Goal: Task Accomplishment & Management: Complete application form

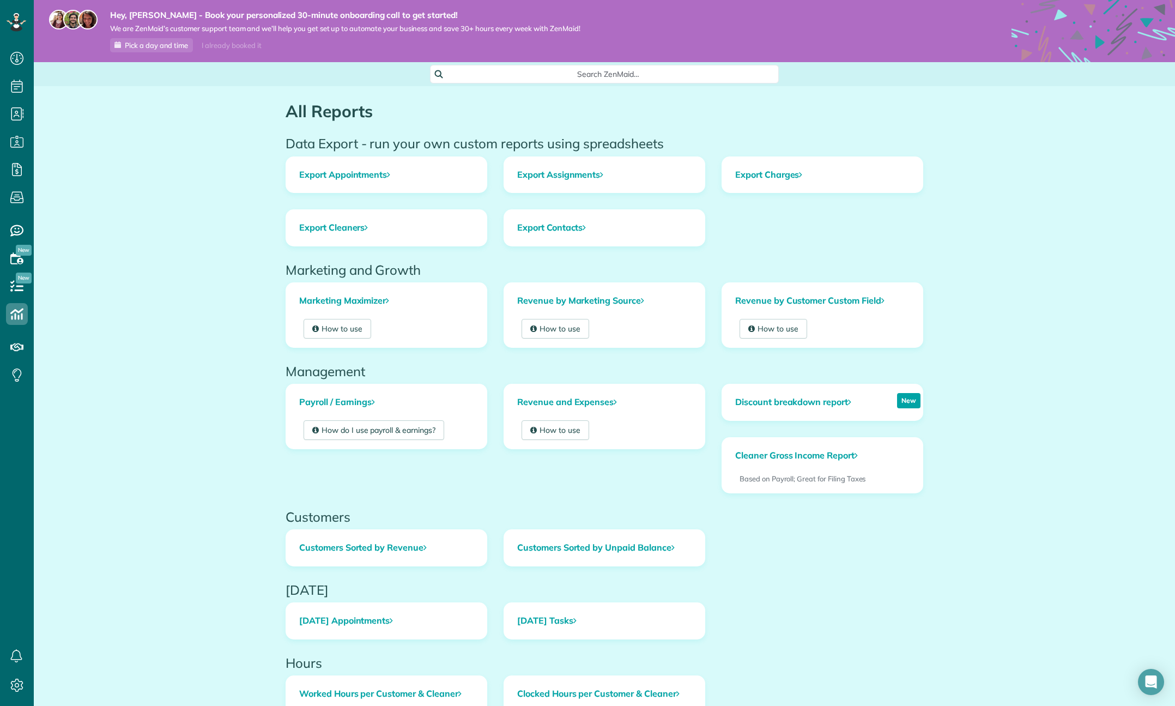
scroll to position [5, 5]
click at [21, 54] on use at bounding box center [16, 58] width 13 height 13
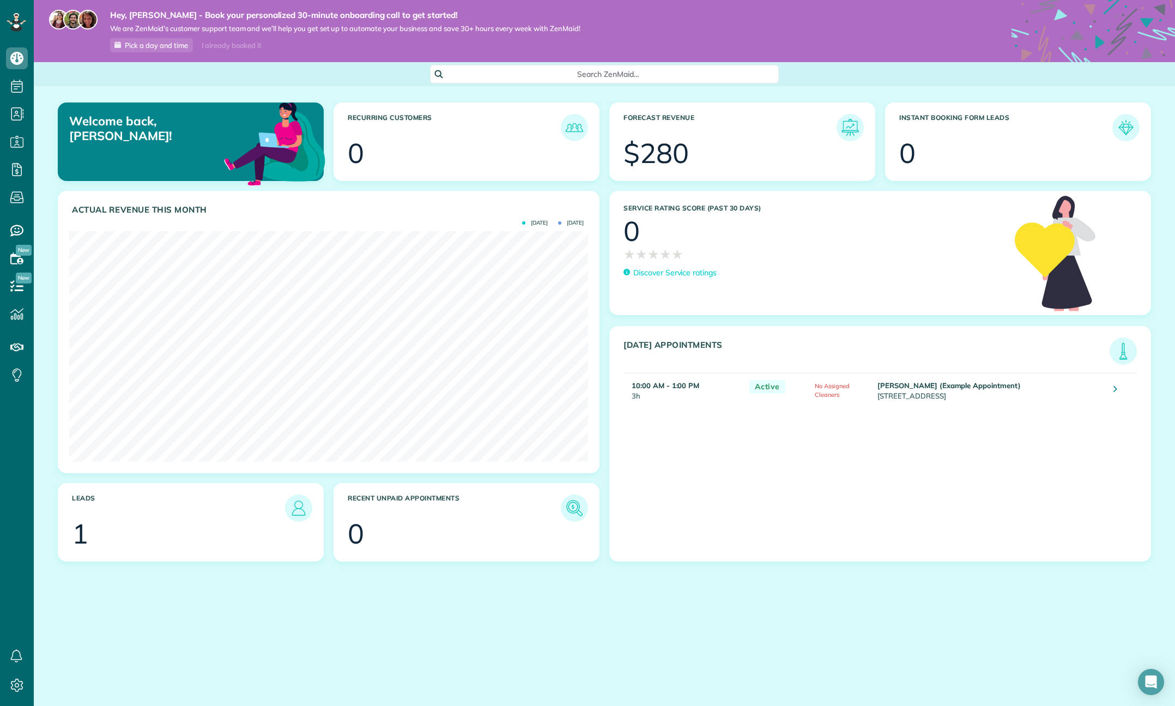
scroll to position [231, 519]
click at [59, 223] on link "All Bookings" at bounding box center [96, 217] width 125 height 25
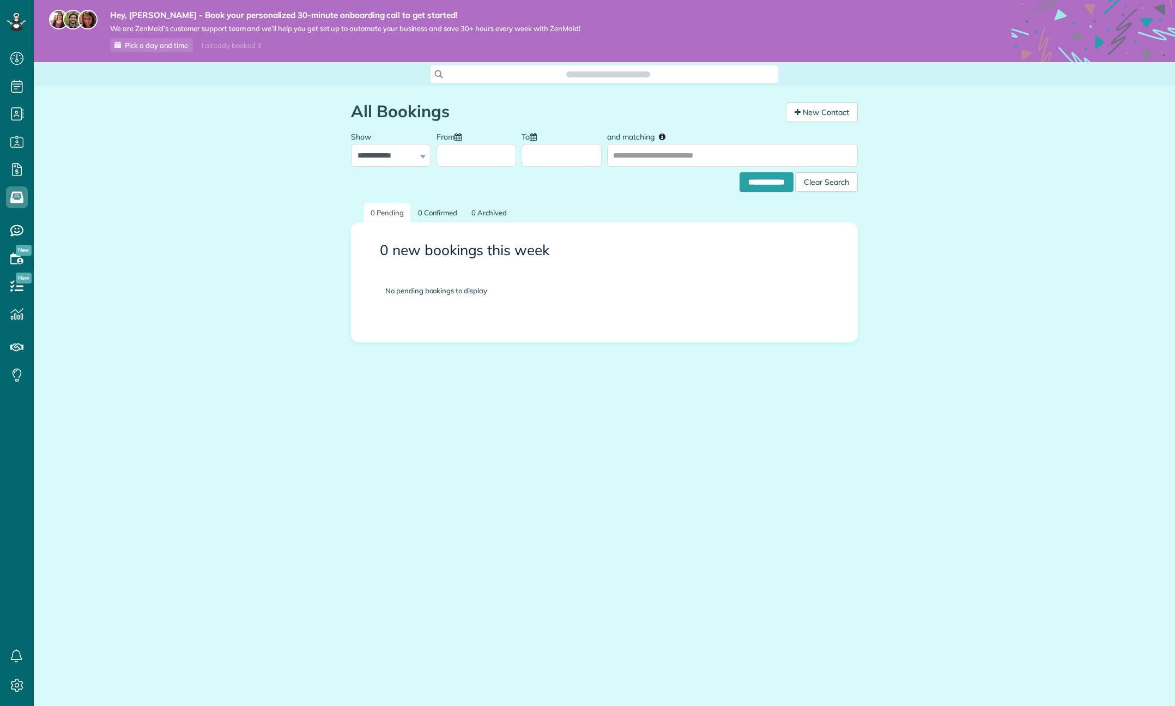
scroll to position [5, 5]
click at [24, 61] on icon at bounding box center [17, 58] width 22 height 22
click at [56, 54] on span "Dashboard" at bounding box center [63, 56] width 41 height 10
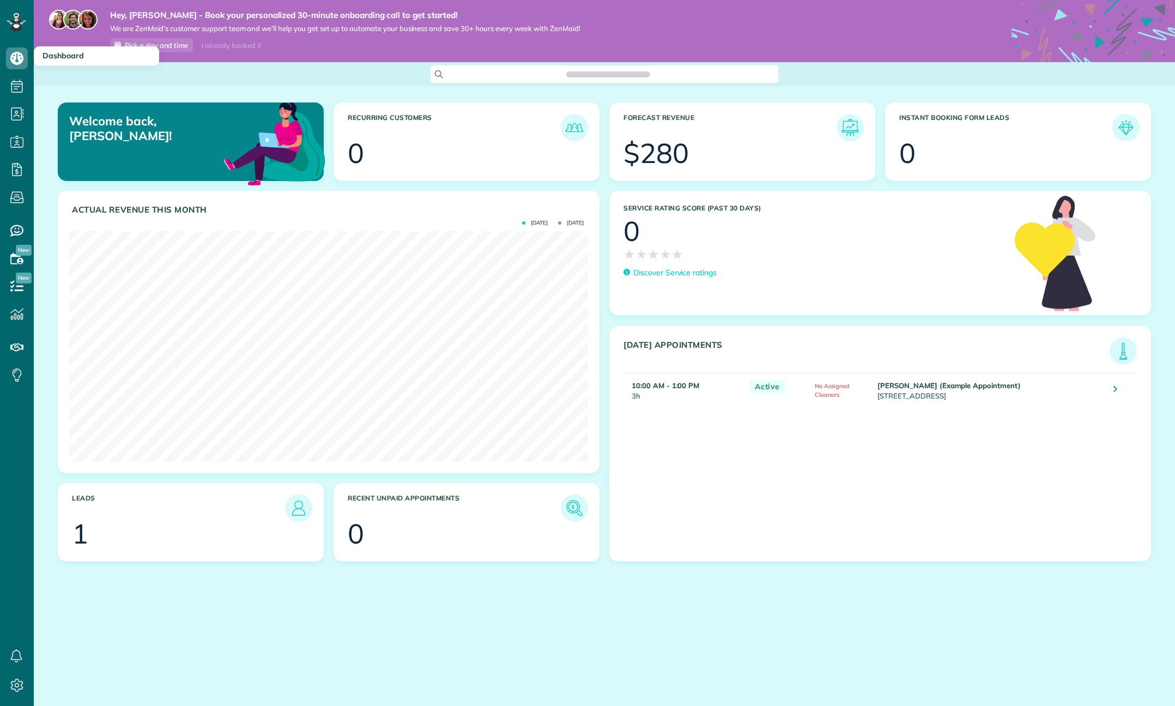
scroll to position [231, 519]
click at [1131, 128] on img at bounding box center [1125, 127] width 25 height 25
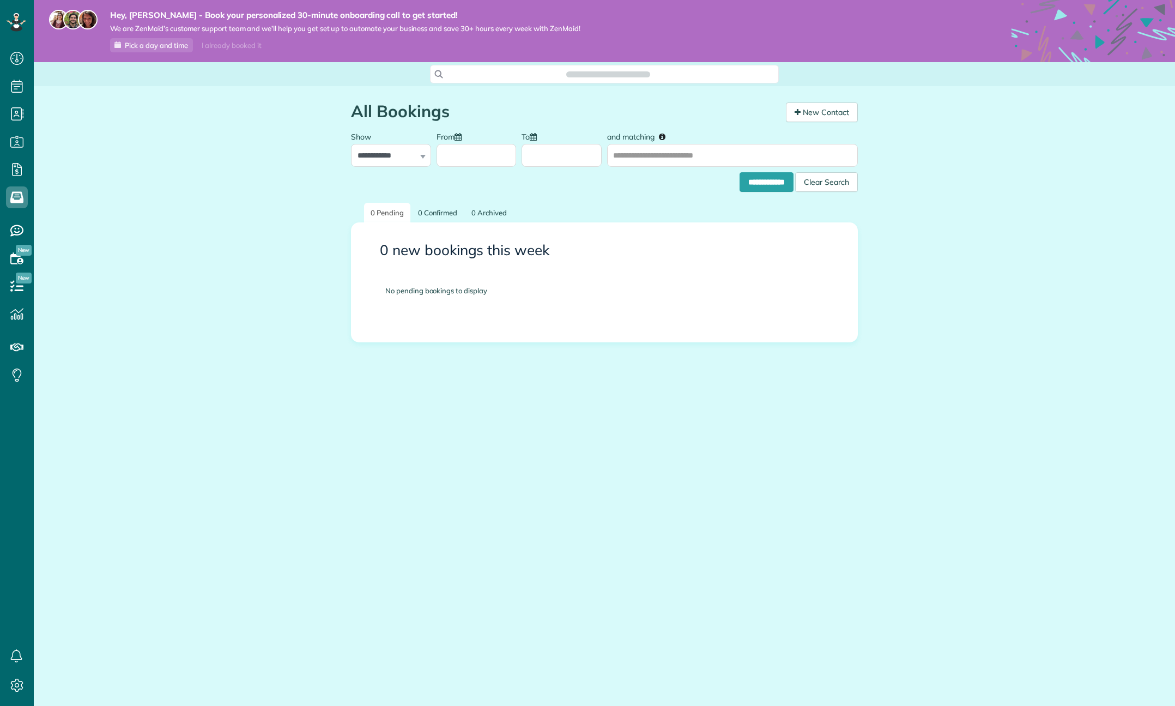
scroll to position [5, 5]
click at [14, 59] on icon at bounding box center [17, 58] width 22 height 22
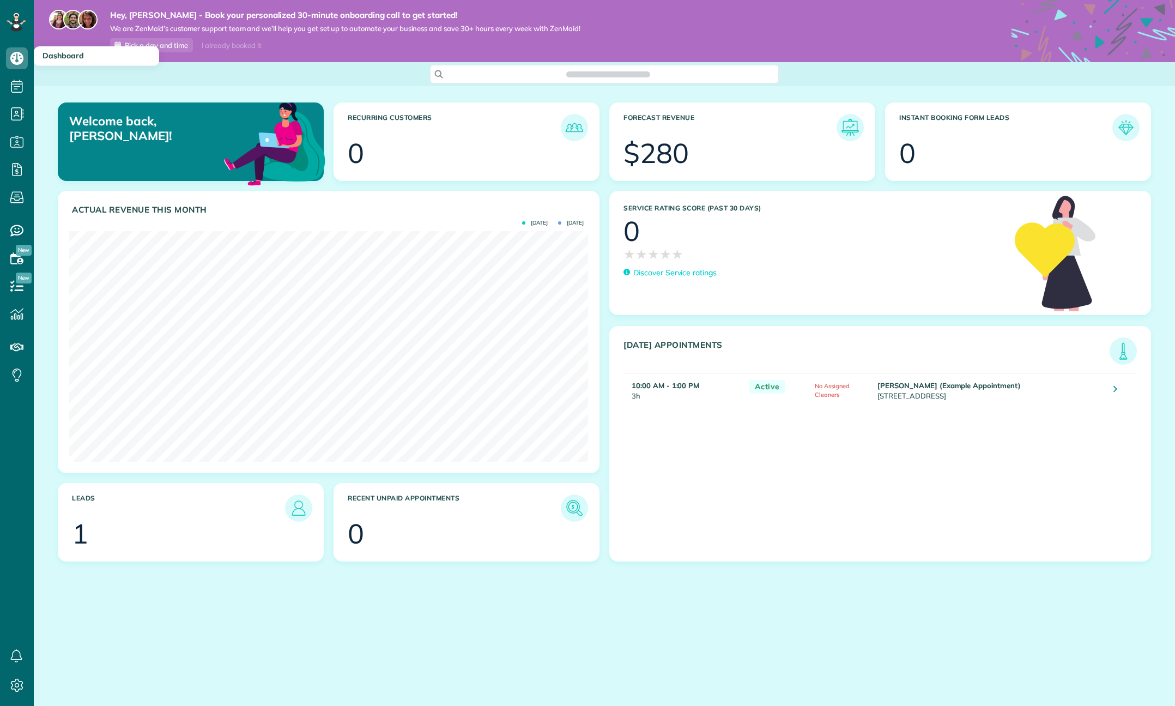
scroll to position [231, 519]
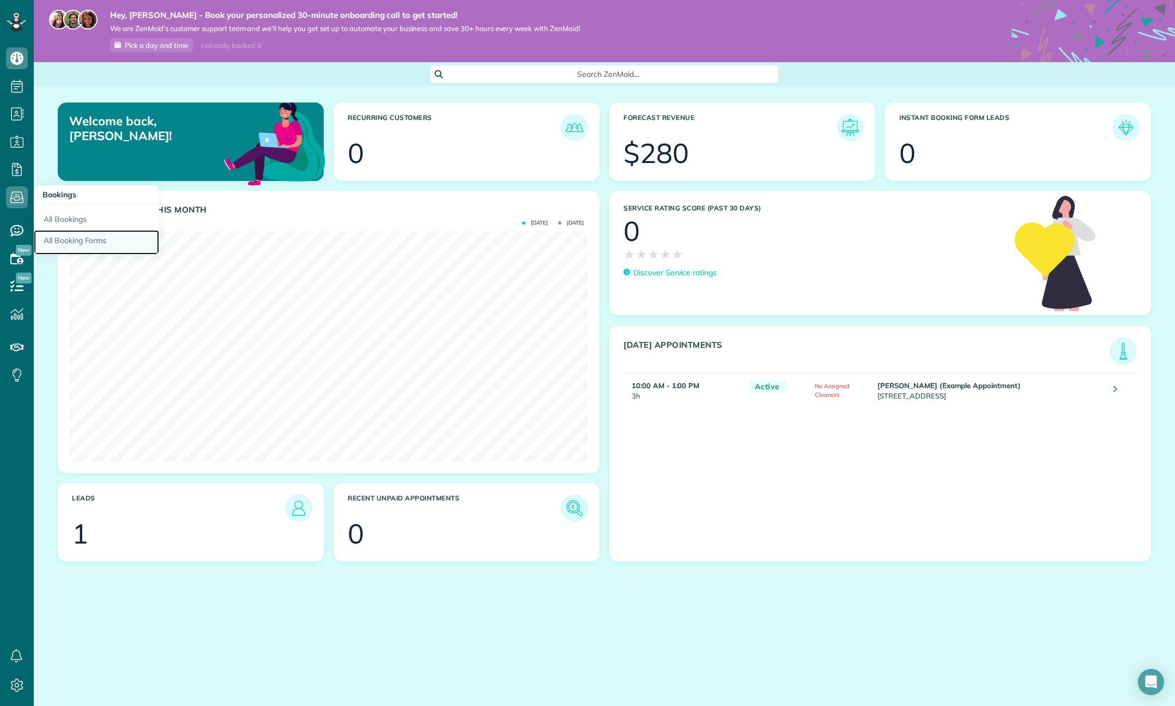
click at [65, 241] on link "All Booking Forms" at bounding box center [96, 242] width 125 height 25
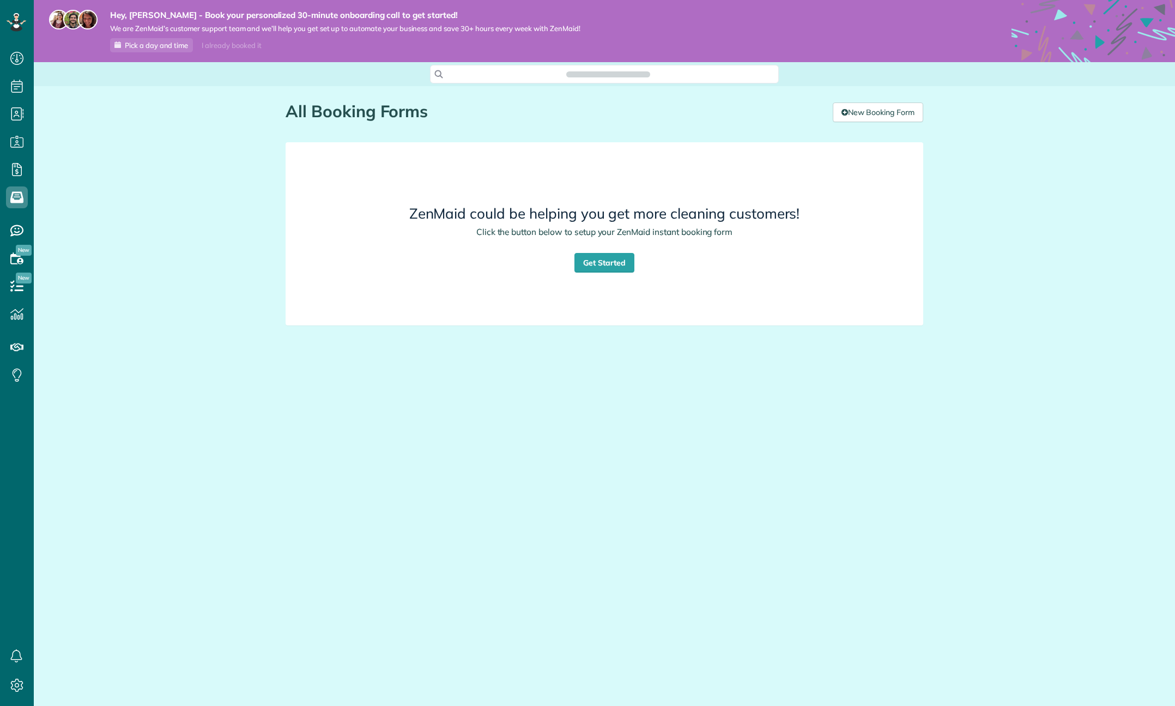
scroll to position [5, 5]
click at [600, 261] on link "Get Started" at bounding box center [604, 263] width 60 height 20
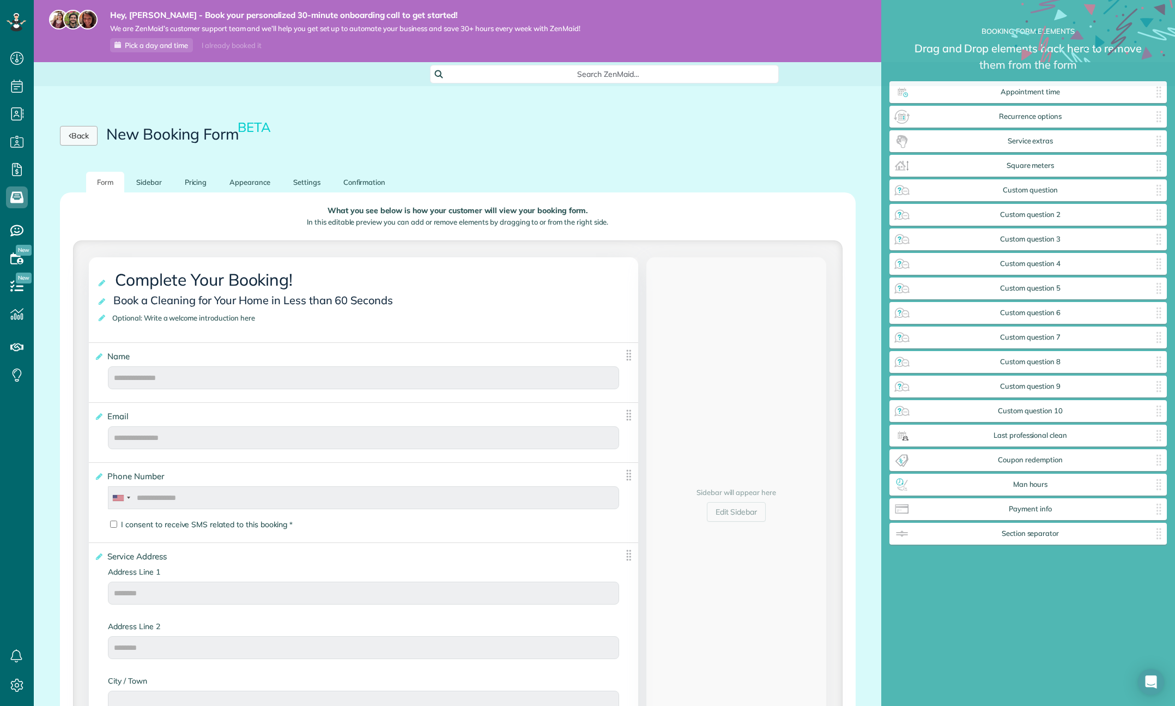
click at [89, 137] on link "Back" at bounding box center [79, 136] width 38 height 20
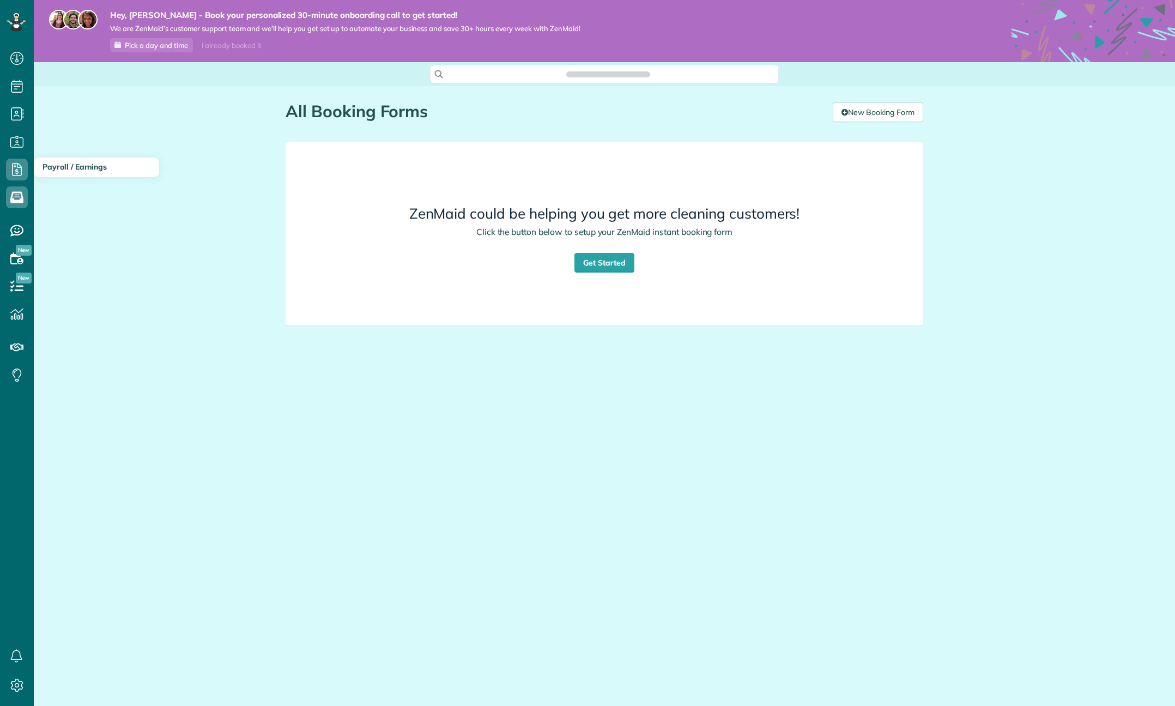
scroll to position [5, 5]
click at [17, 20] on icon at bounding box center [17, 20] width 2 height 2
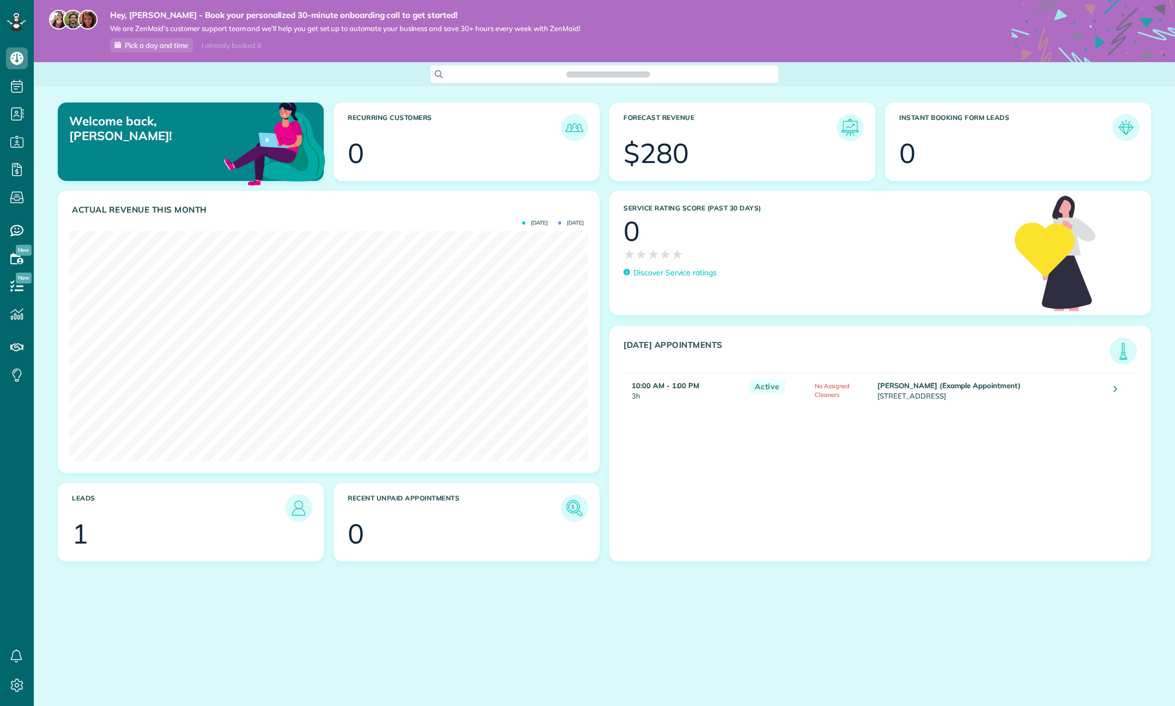
scroll to position [231, 519]
click at [293, 510] on img at bounding box center [298, 507] width 25 height 25
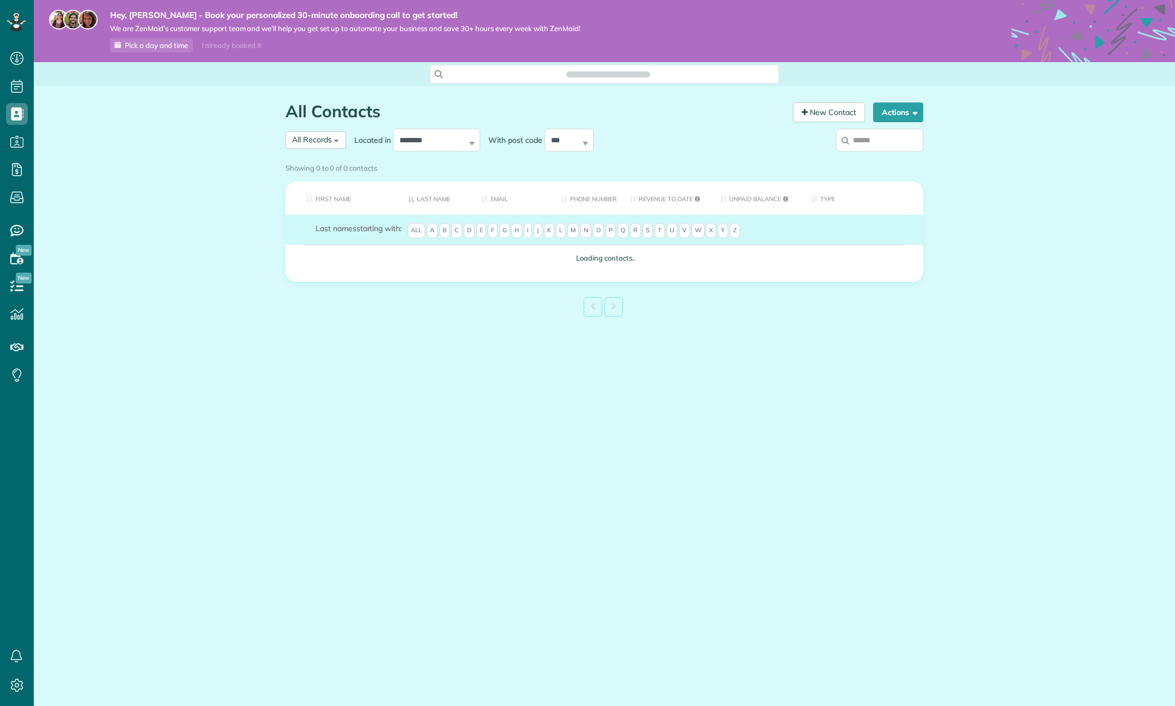
scroll to position [5, 5]
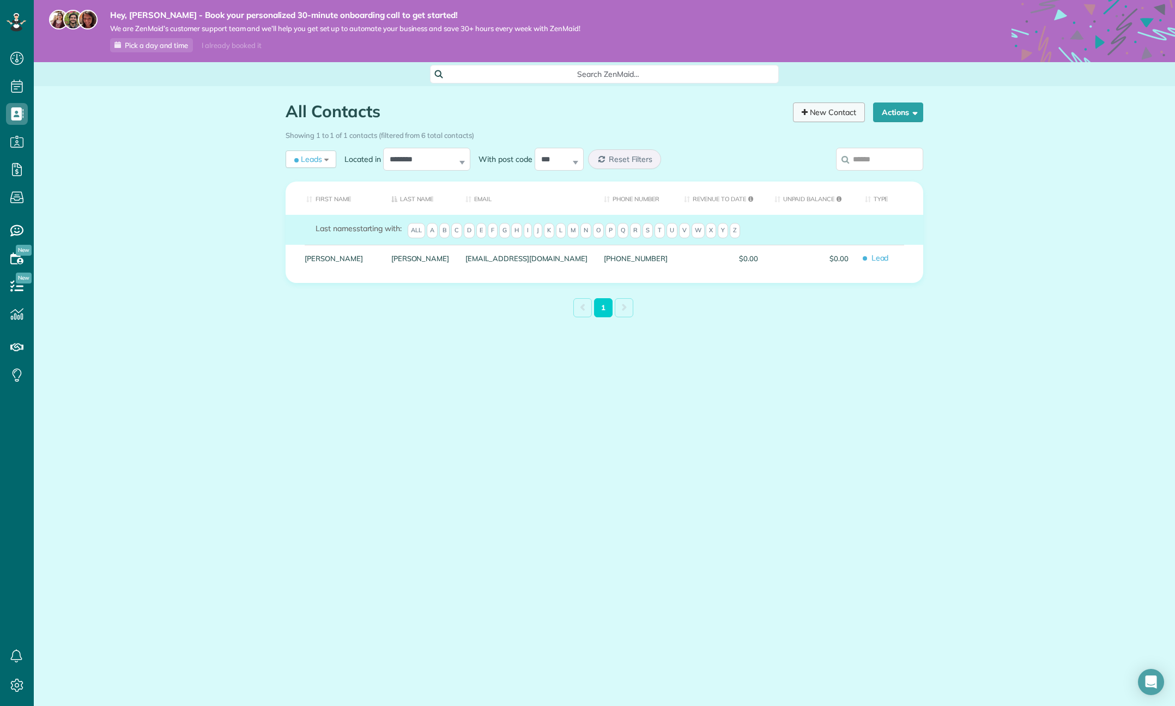
click at [820, 113] on link "New Contact" at bounding box center [829, 112] width 72 height 20
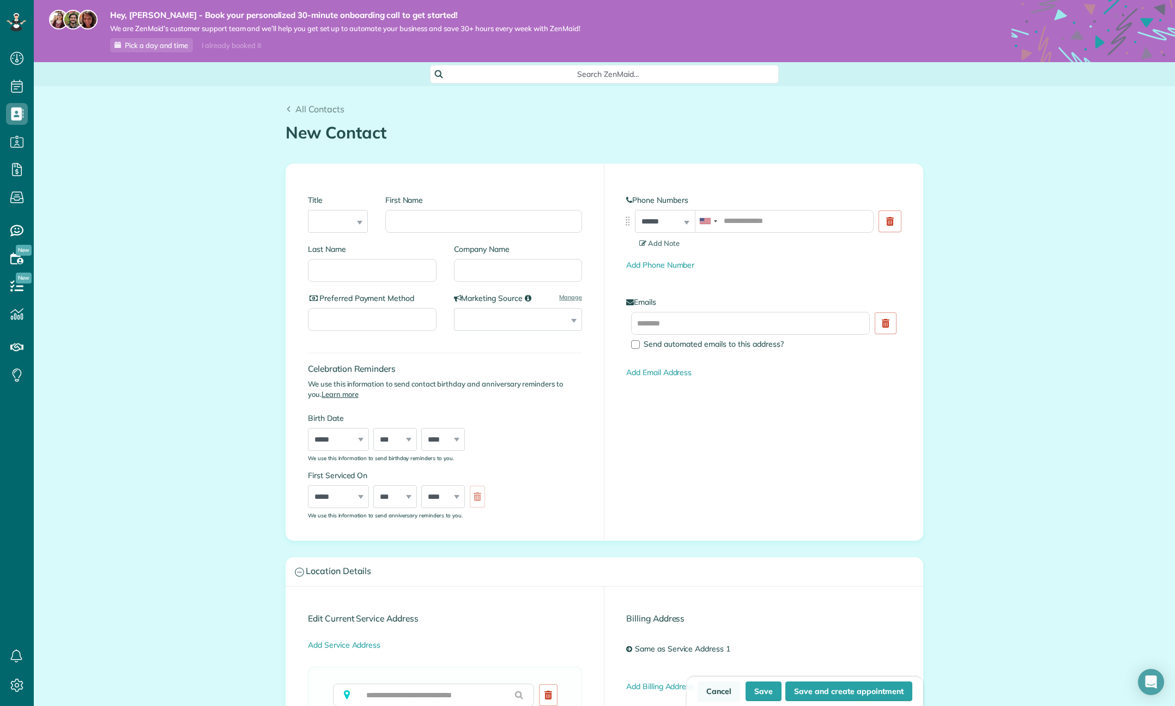
click at [726, 693] on link "Cancel" at bounding box center [719, 691] width 43 height 20
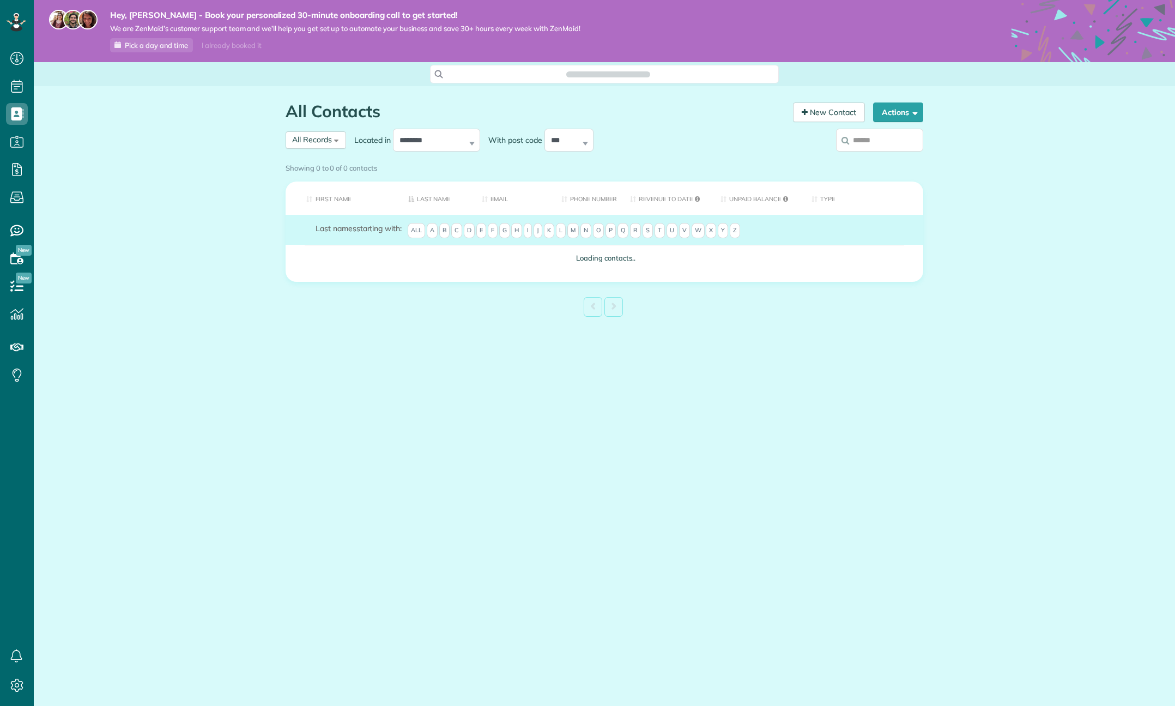
scroll to position [5, 5]
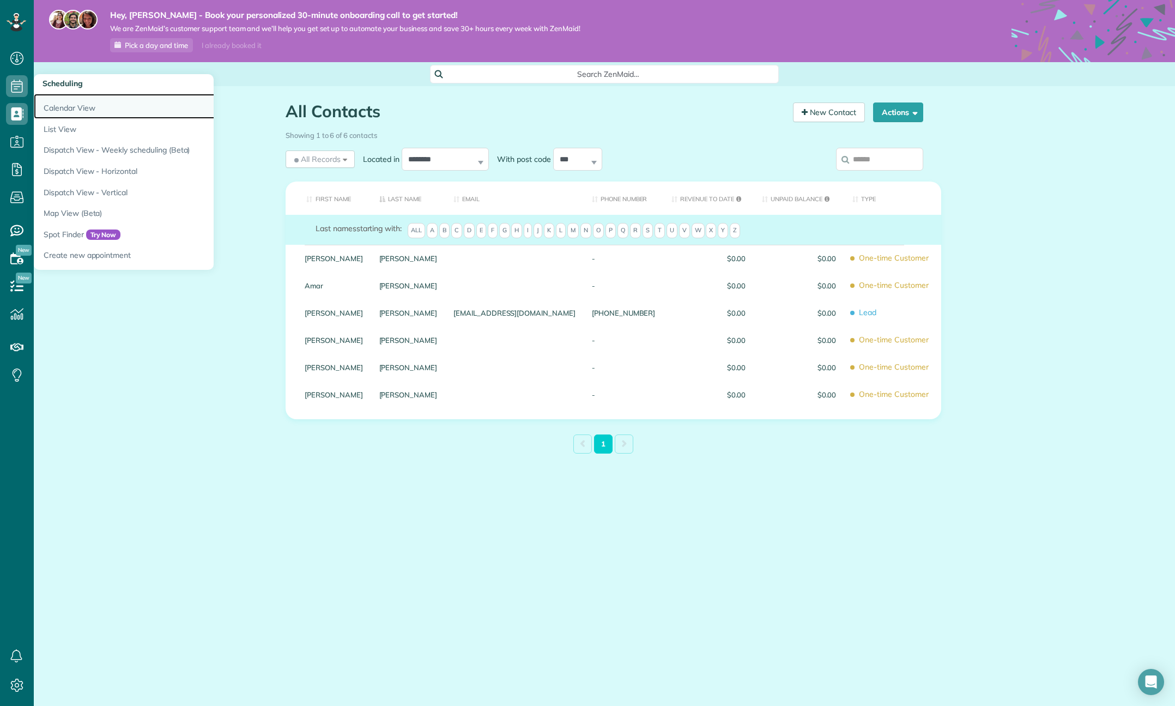
click at [76, 107] on link "Calendar View" at bounding box center [170, 106] width 272 height 25
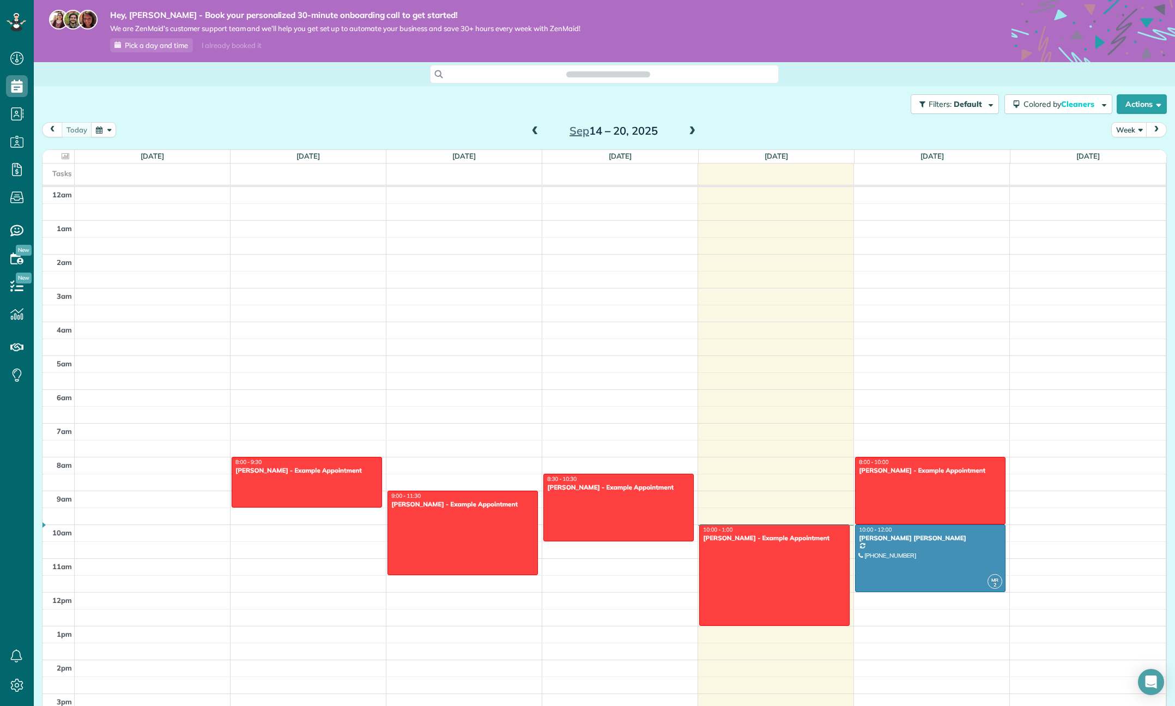
scroll to position [226, 0]
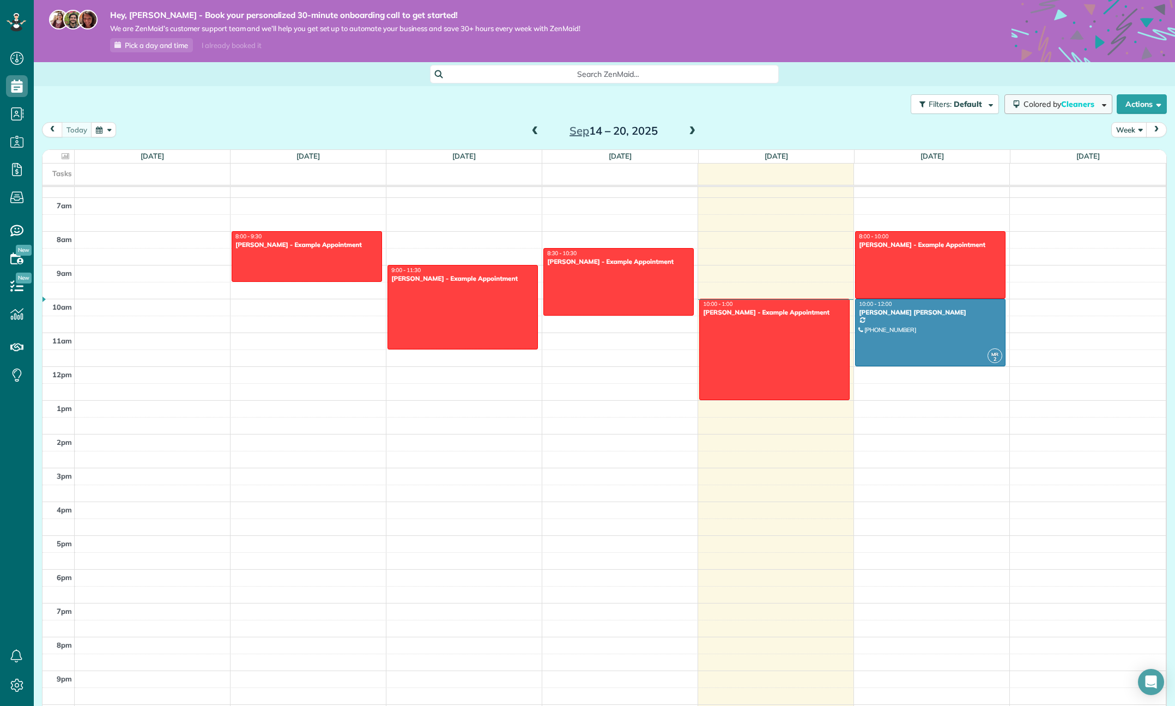
click at [1098, 107] on span "button" at bounding box center [1102, 104] width 8 height 8
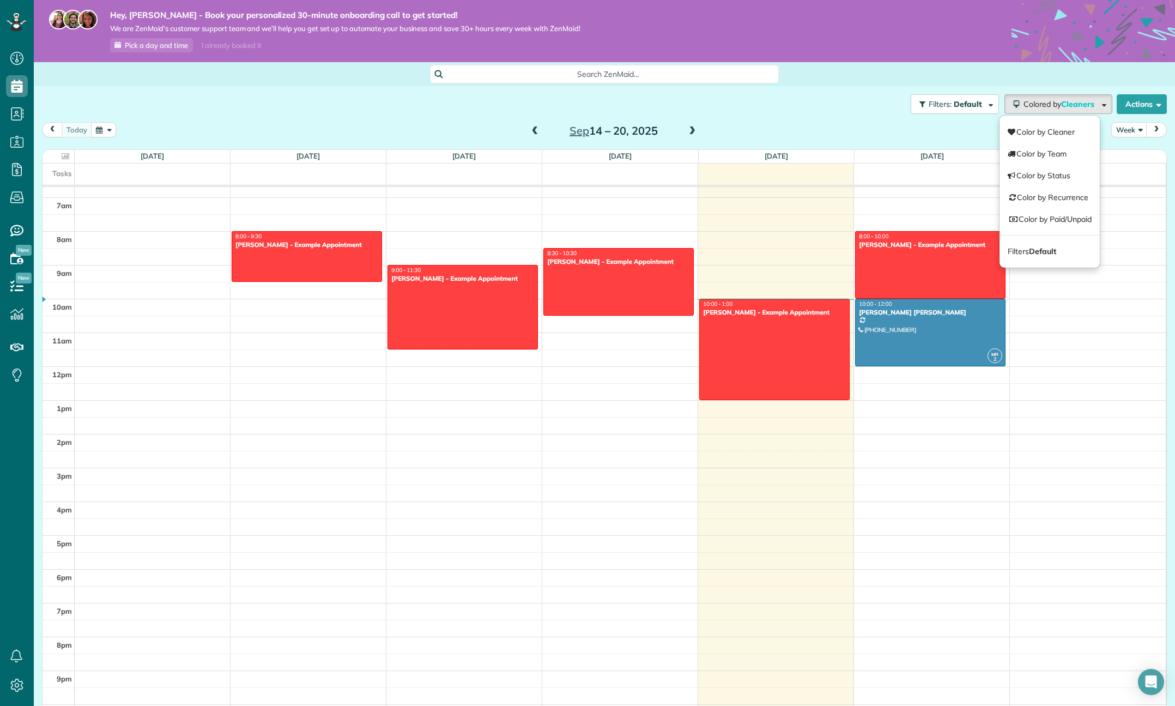
click at [827, 112] on div "Filters: Default Colored by Cleaners Color by Cleaner Color by Team Color by St…" at bounding box center [604, 104] width 1141 height 36
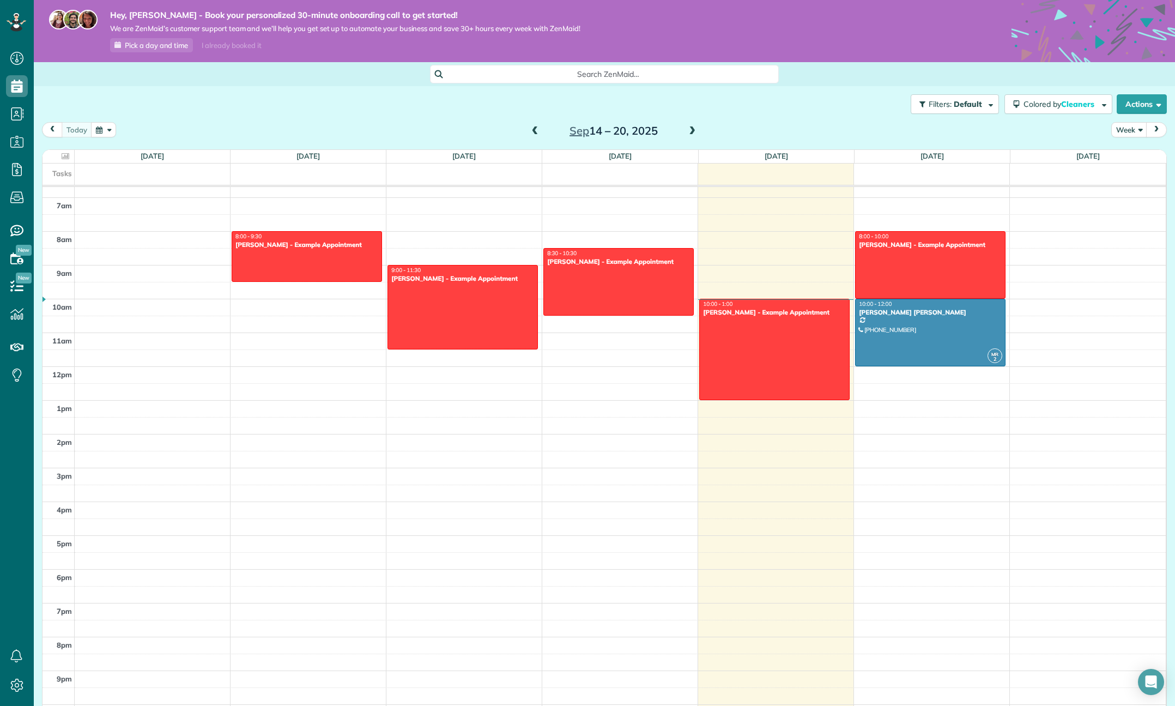
click at [168, 111] on div "Filters: Default Colored by Cleaners Color by Cleaner Color by Team Color by St…" at bounding box center [604, 104] width 1141 height 36
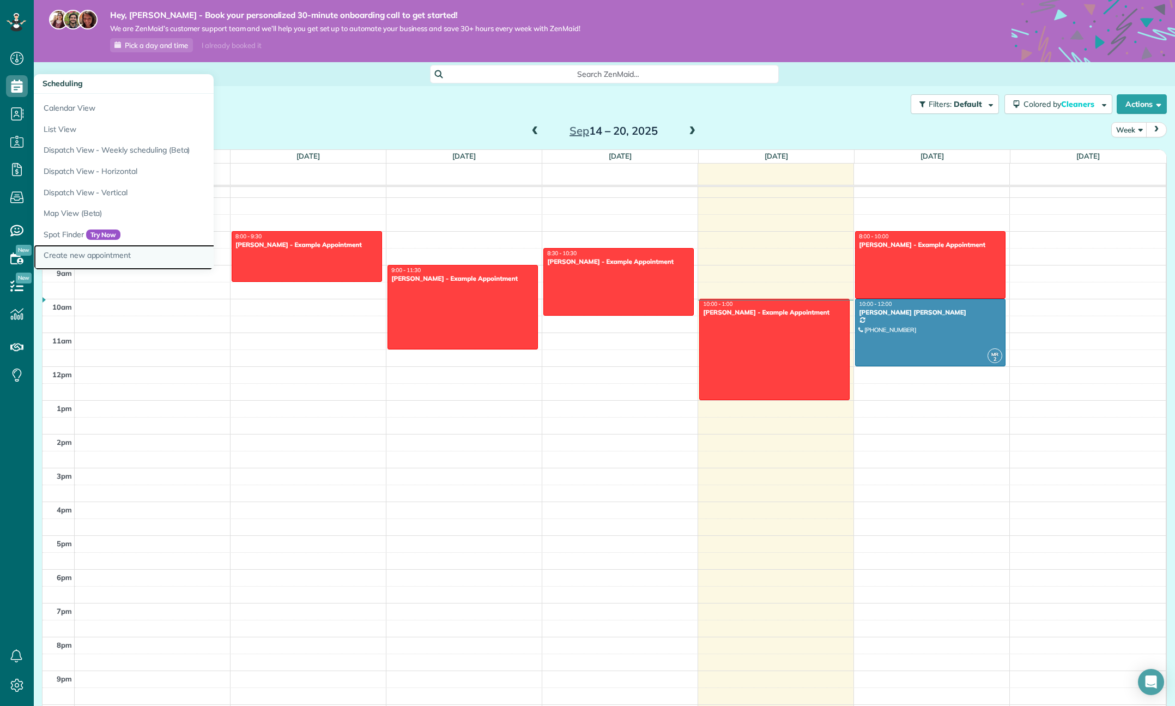
click at [118, 255] on link "Create new appointment" at bounding box center [170, 257] width 272 height 25
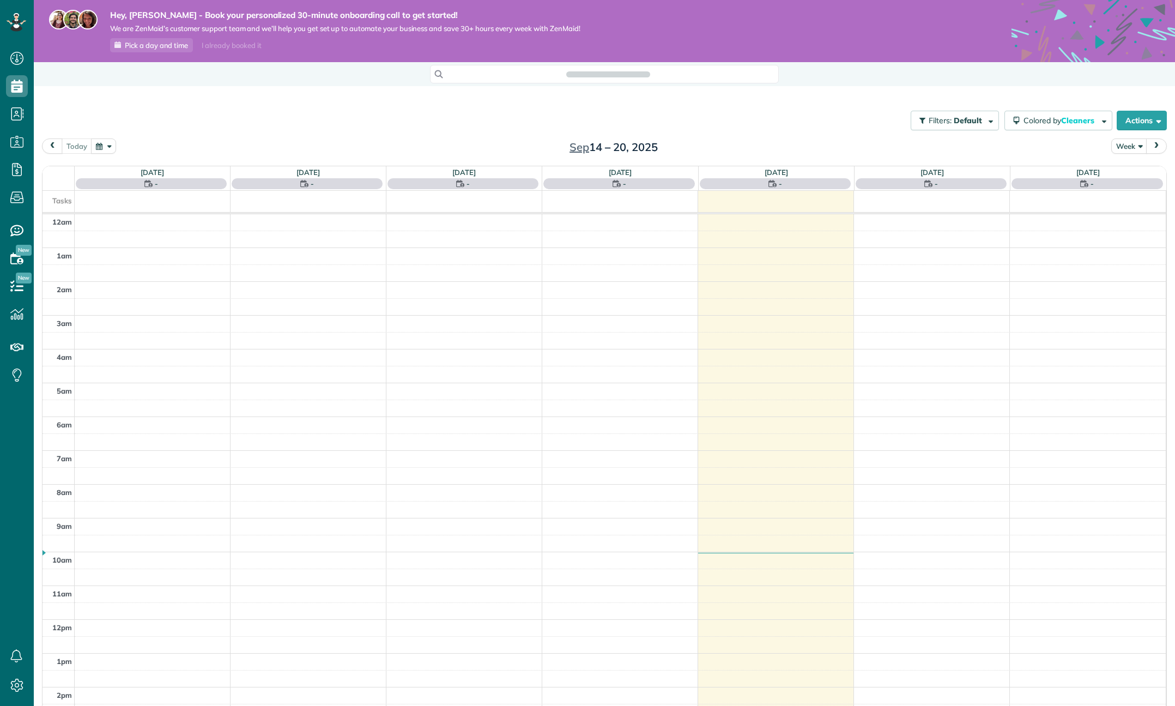
scroll to position [209, 0]
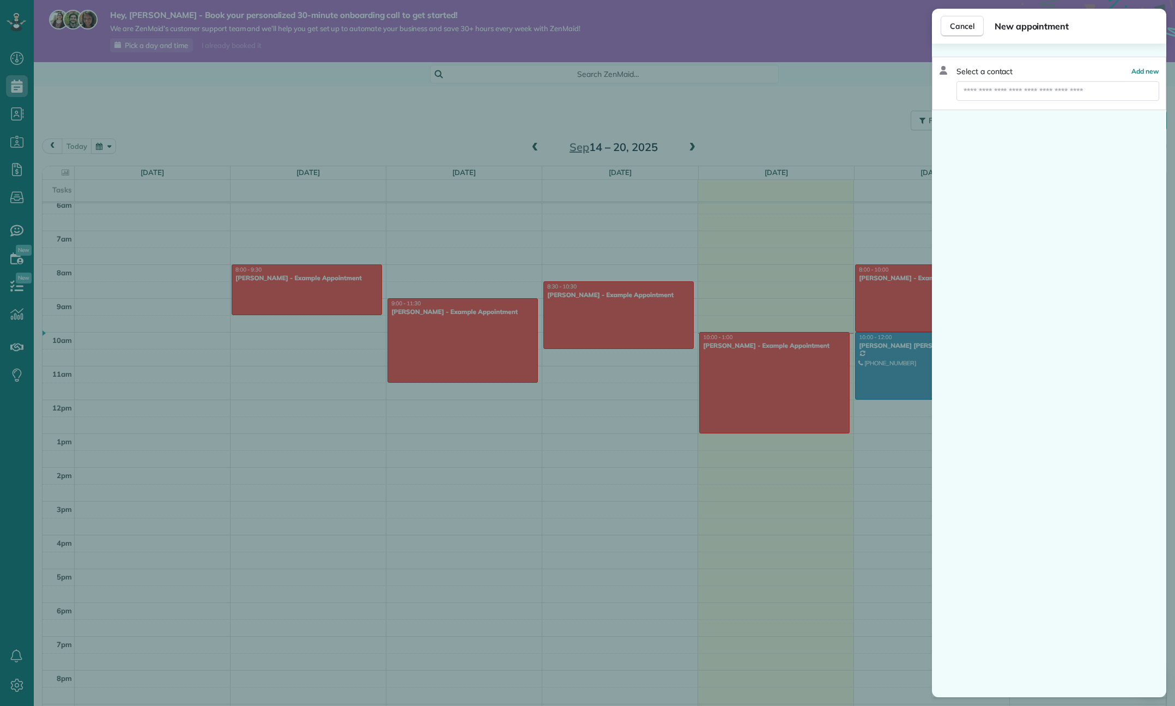
click at [1053, 101] on div "Select a contact Add new" at bounding box center [1049, 83] width 234 height 53
click at [1141, 74] on span "Add new" at bounding box center [1145, 71] width 28 height 8
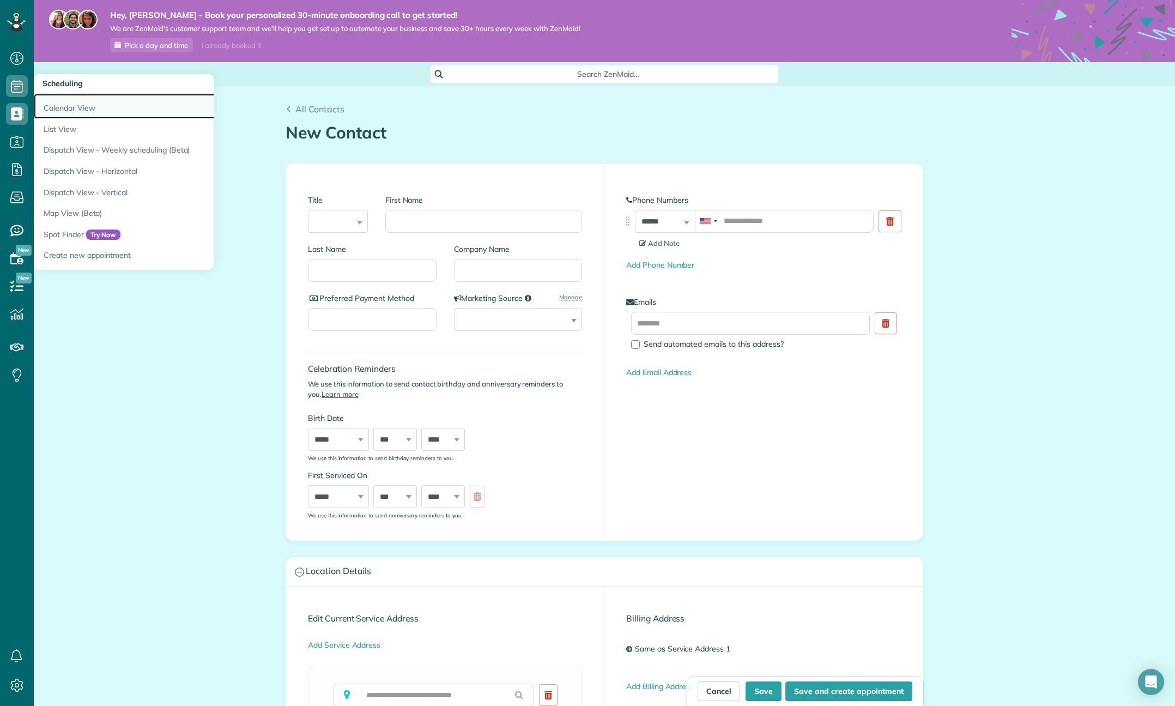
click at [63, 105] on link "Calendar View" at bounding box center [170, 106] width 272 height 25
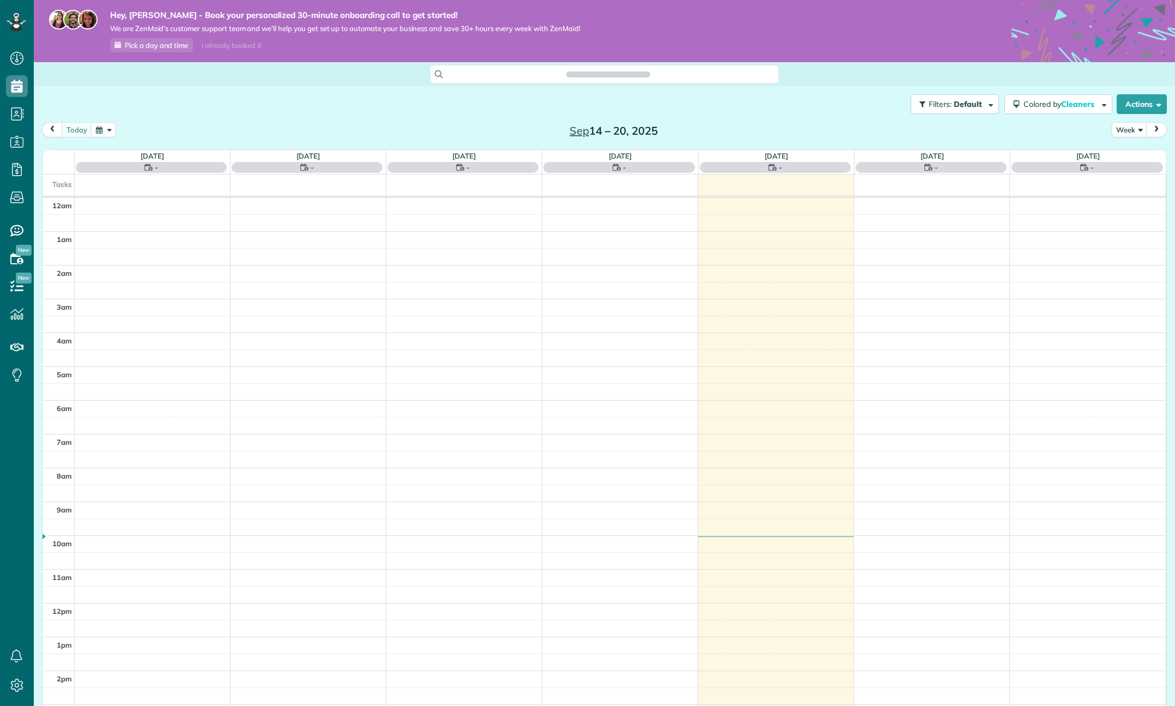
scroll to position [226, 0]
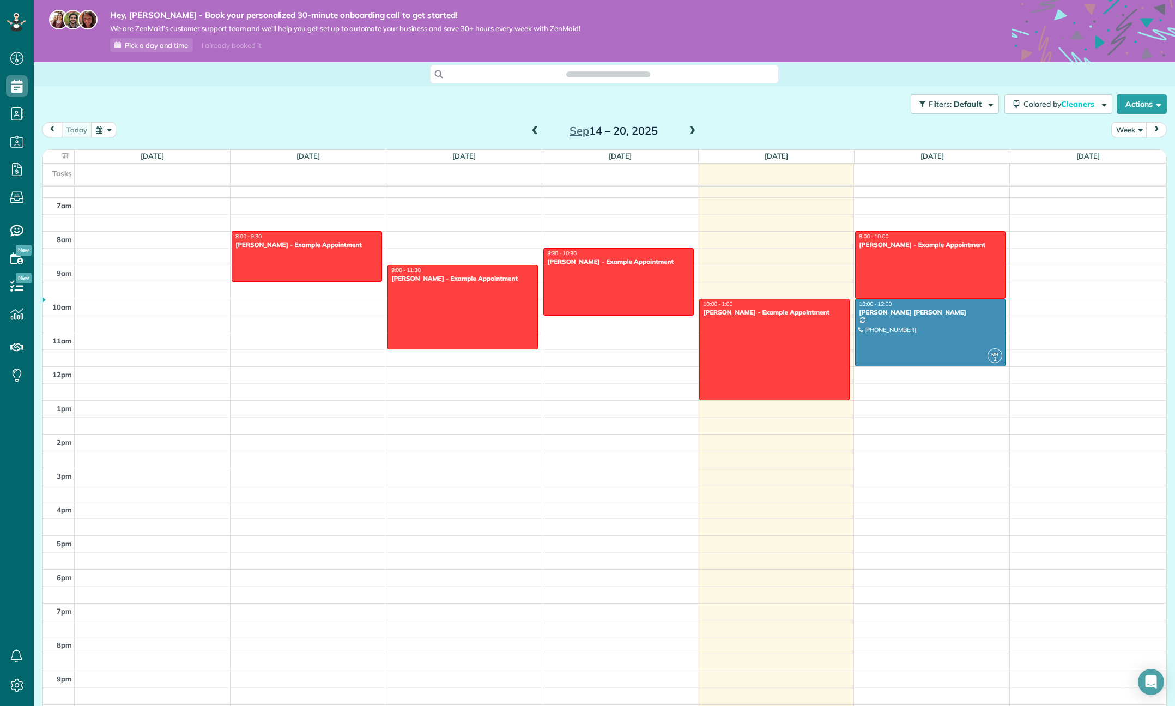
click at [934, 409] on div "12am 1am 2am 3am 4am 5am 6am 7am 8am 9am 10am 11am 12pm 1pm 2pm 3pm 4pm 5pm 6pm…" at bounding box center [604, 366] width 1123 height 810
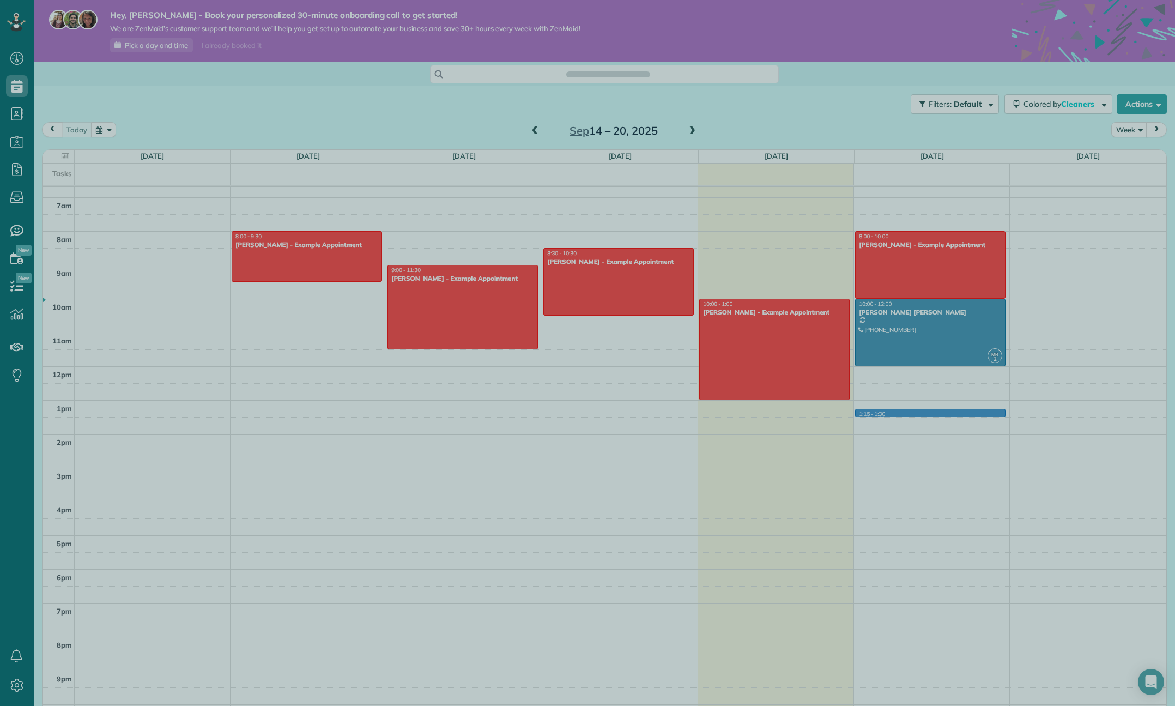
click at [934, 409] on div at bounding box center [587, 353] width 1175 height 706
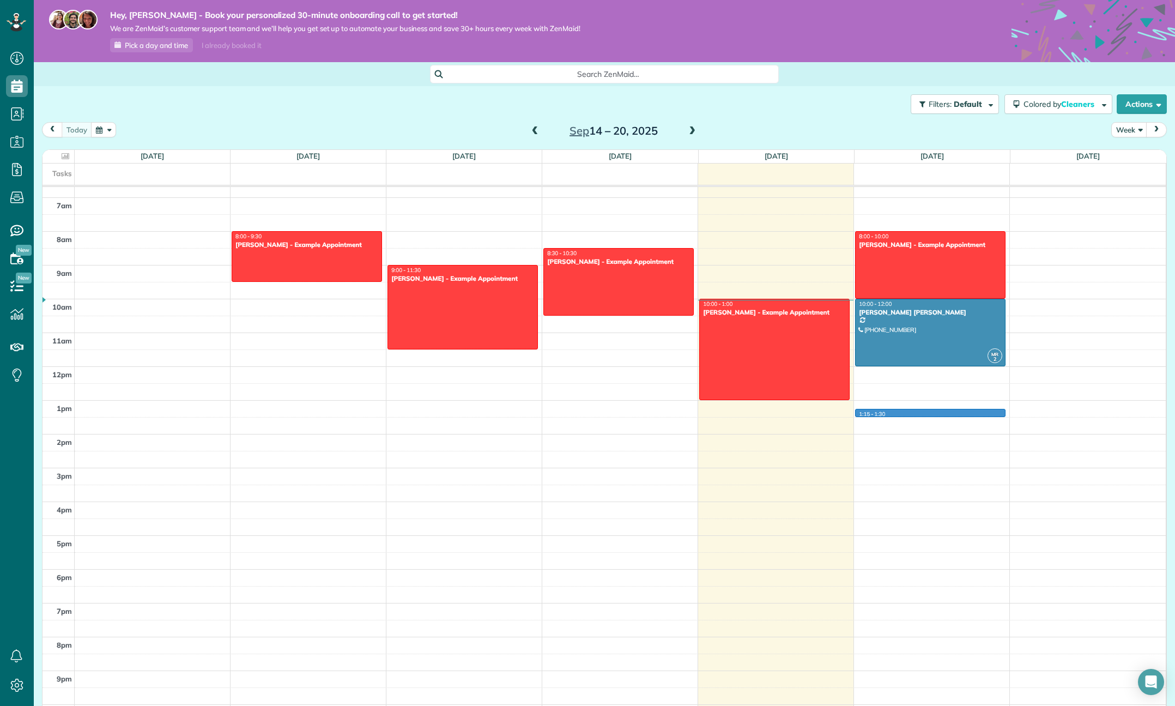
click at [926, 416] on div "12am 1am 2am 3am 4am 5am 6am 7am 8am 9am 10am 11am 12pm 1pm 2pm 3pm 4pm 5pm 6pm…" at bounding box center [604, 366] width 1123 height 810
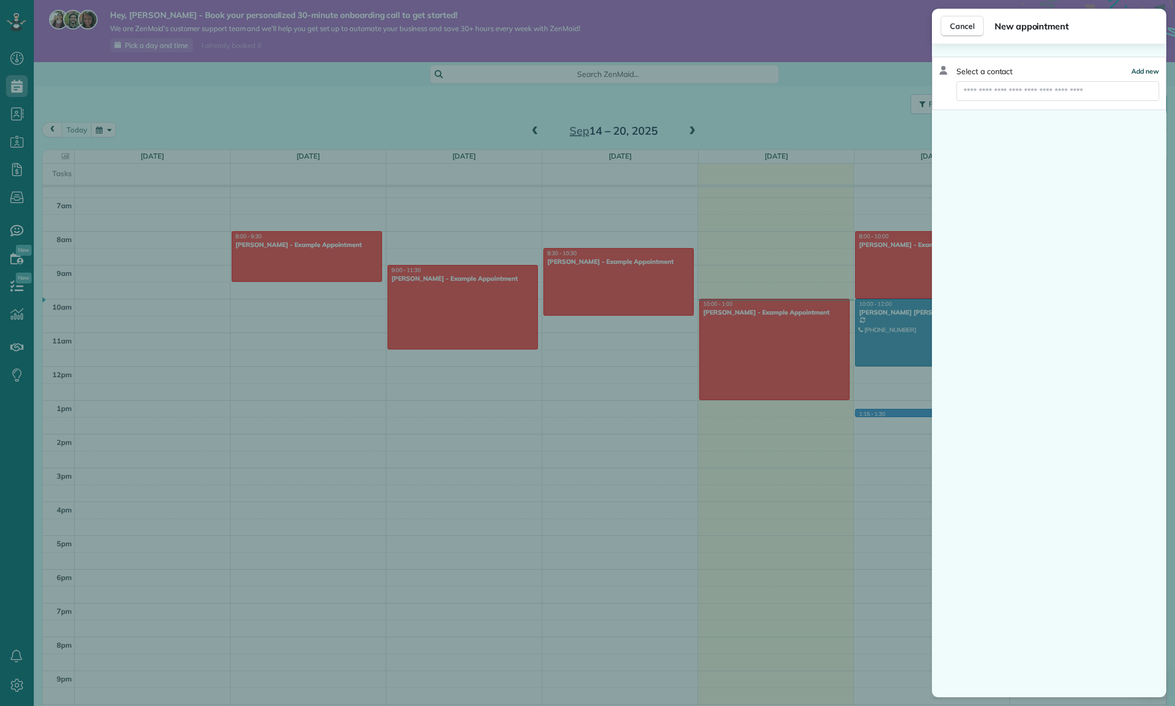
click at [1140, 70] on span "Add new" at bounding box center [1145, 71] width 28 height 8
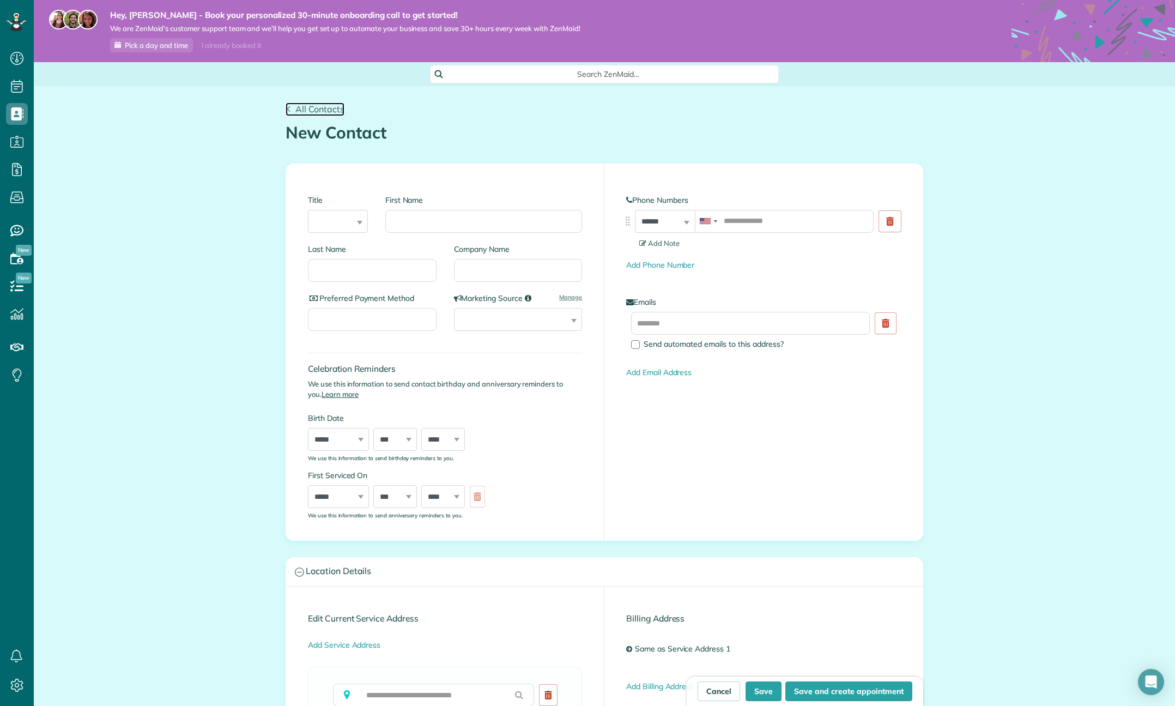
click at [304, 110] on span "All Contacts" at bounding box center [319, 109] width 49 height 11
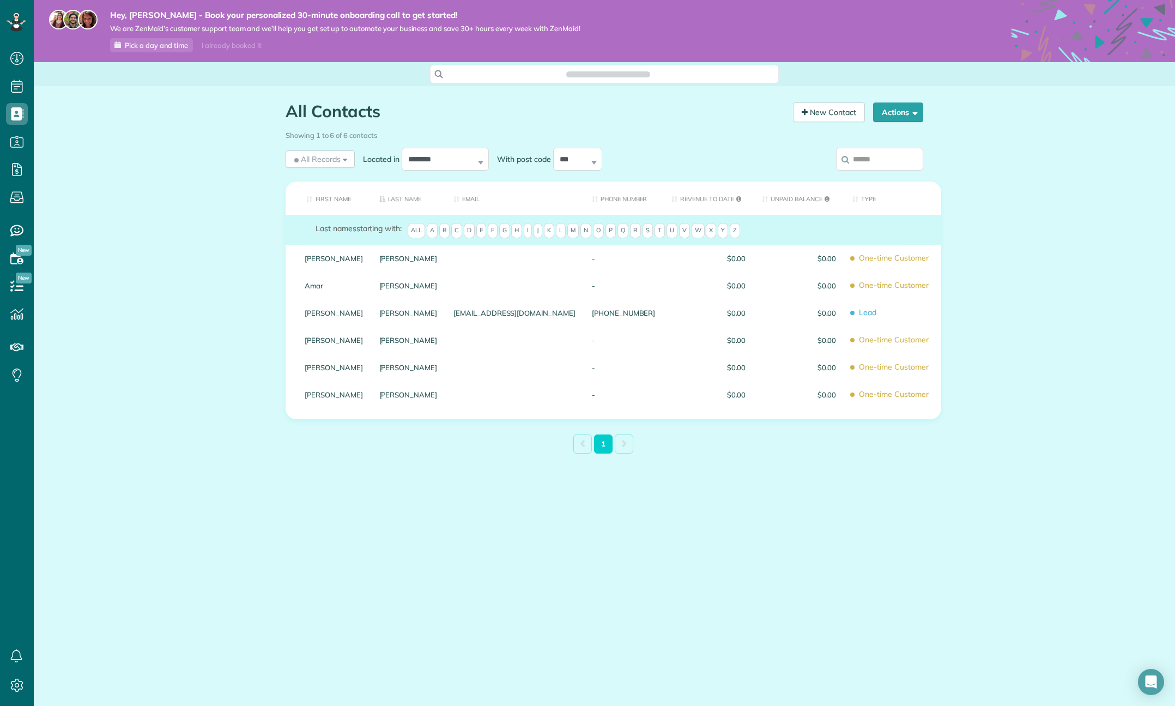
scroll to position [5, 5]
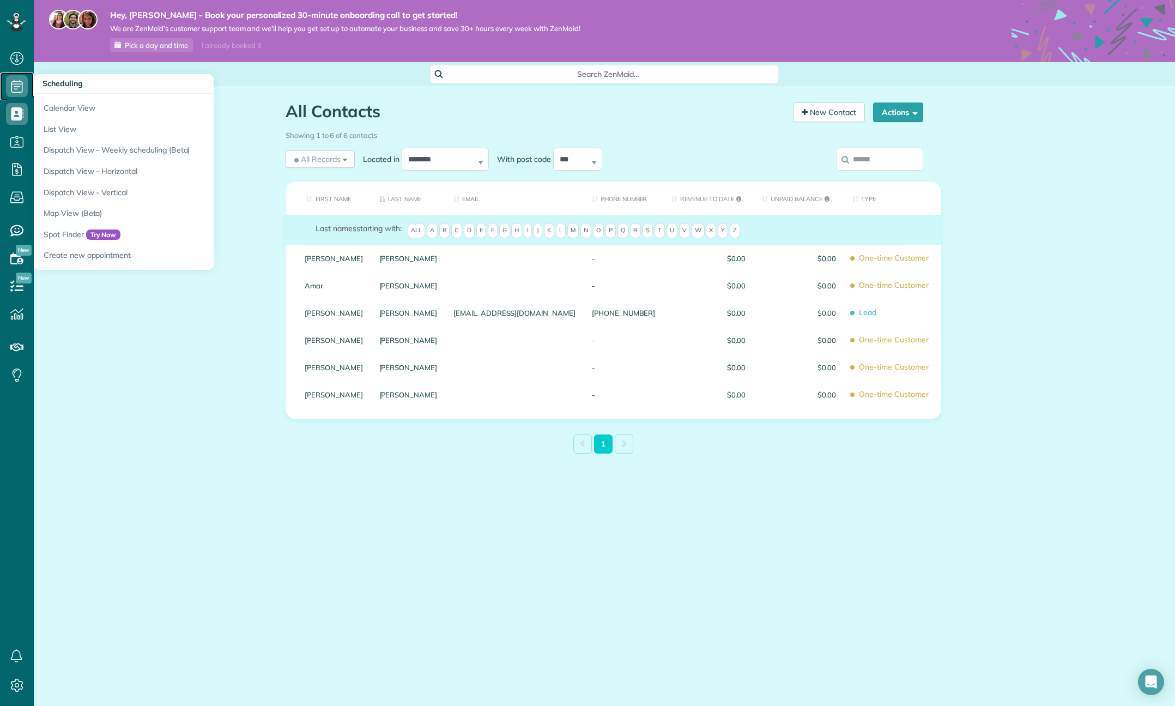
click at [16, 86] on use at bounding box center [16, 86] width 11 height 13
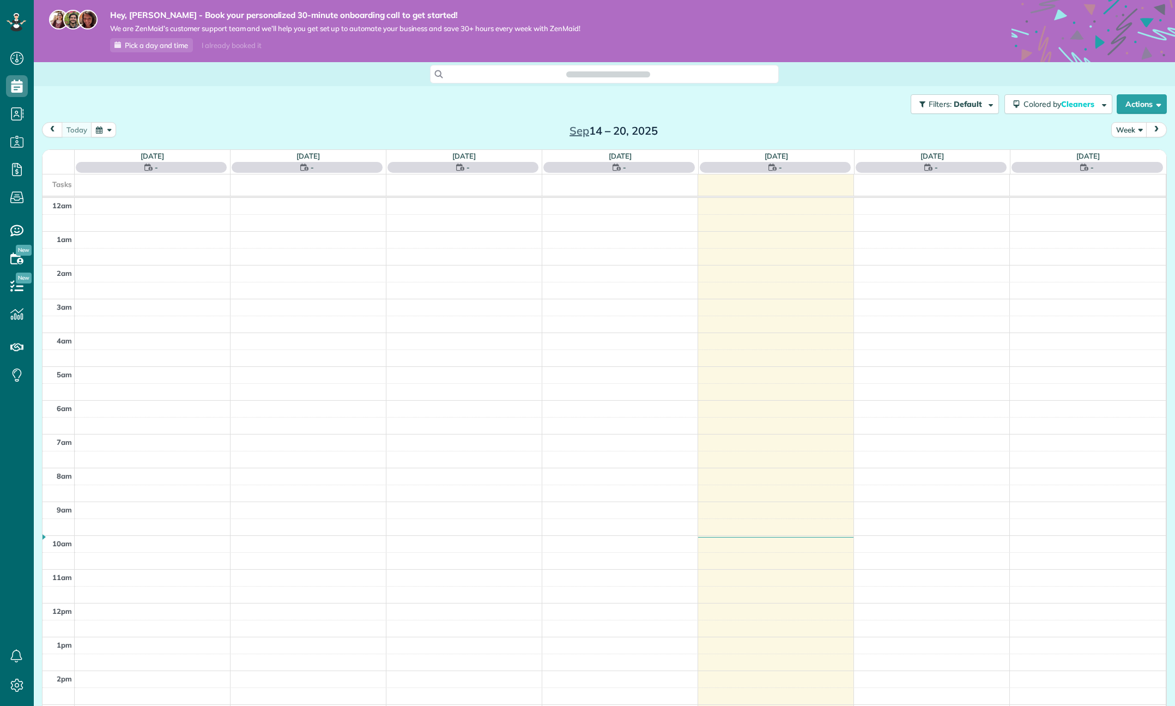
scroll to position [226, 0]
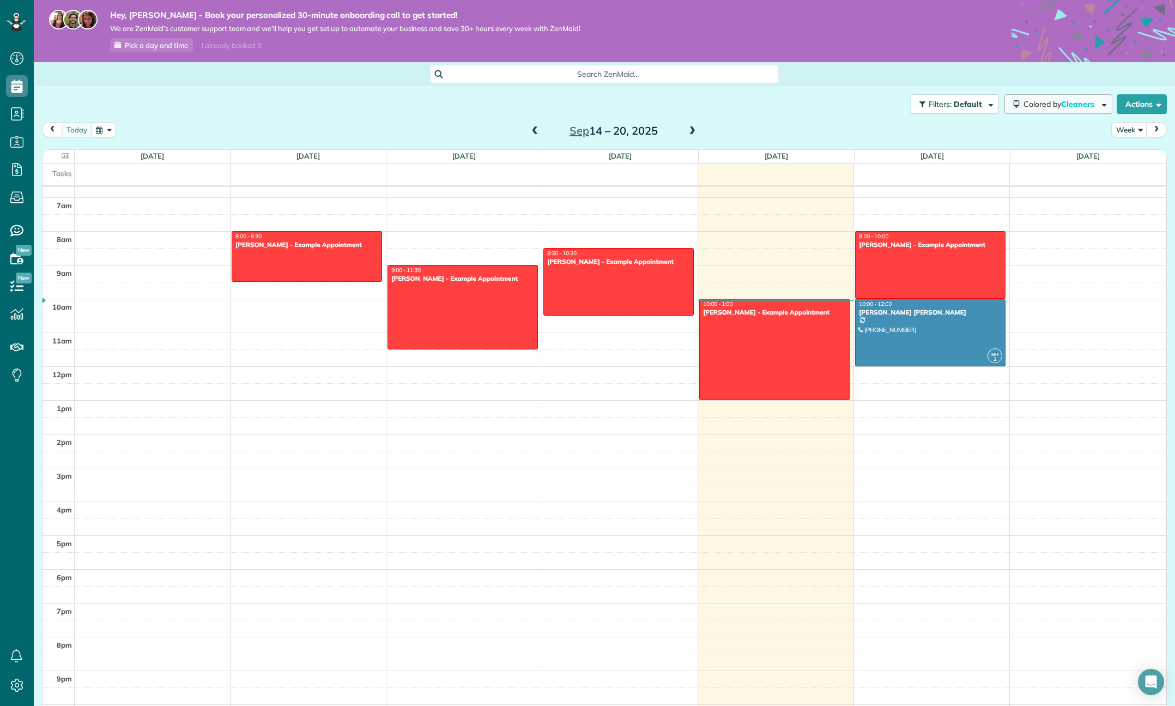
click at [1099, 106] on span "button" at bounding box center [1102, 104] width 8 height 8
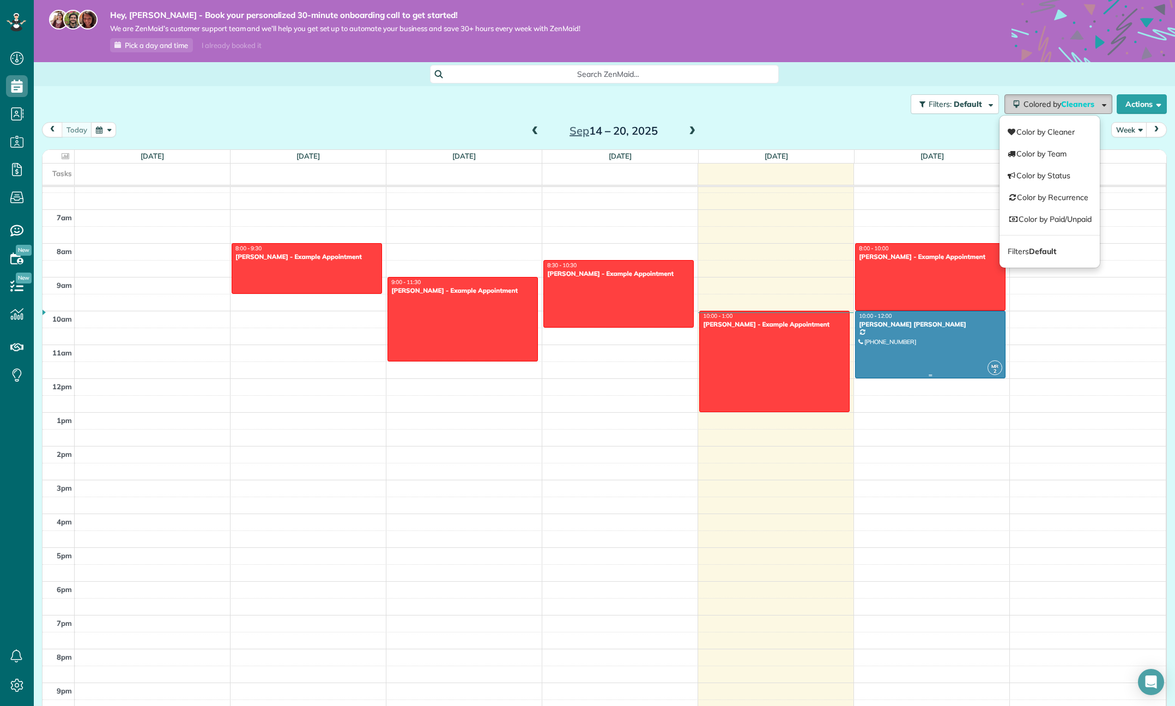
scroll to position [212, 0]
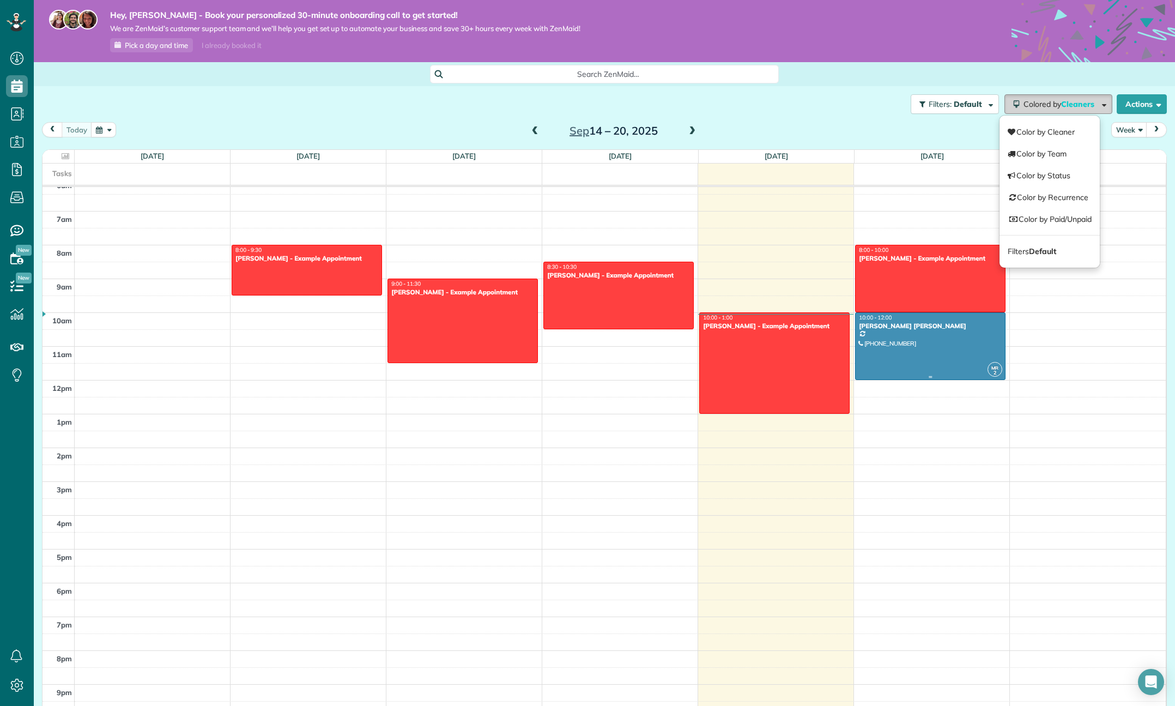
click at [938, 331] on div at bounding box center [930, 346] width 149 height 66
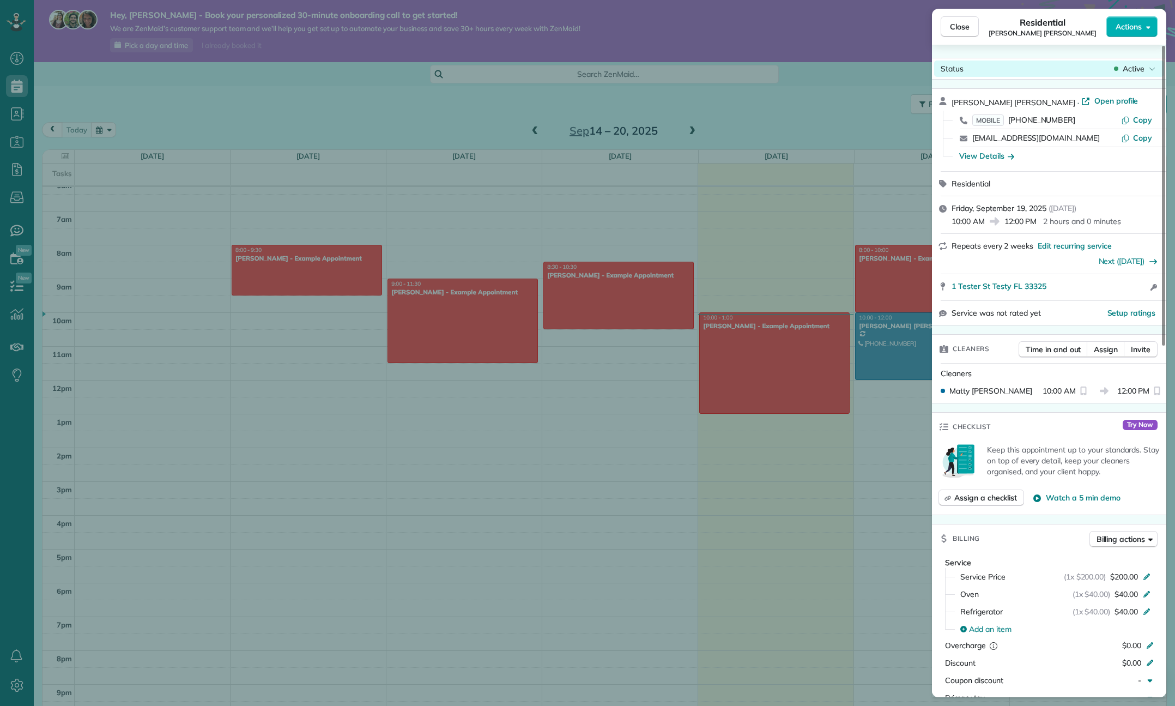
click at [1148, 69] on div "Active" at bounding box center [1135, 68] width 46 height 11
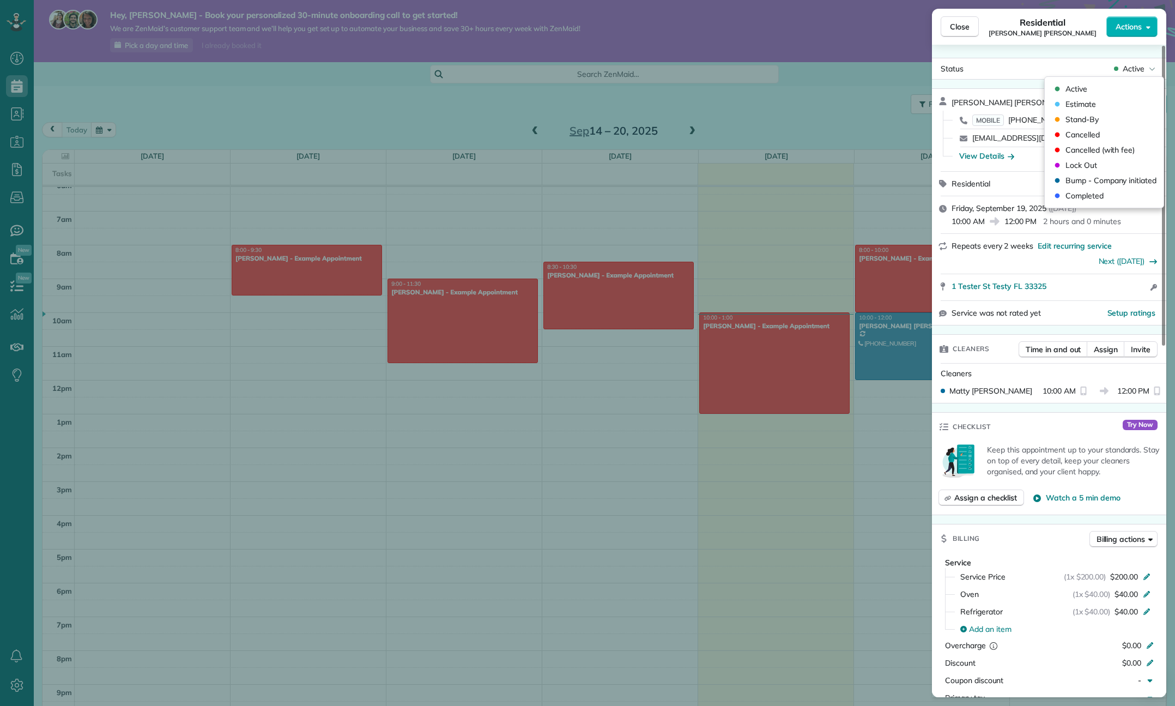
click at [1015, 51] on div "Status Active [PERSON_NAME] [PERSON_NAME] · Open profile MOBILE [PHONE_NUMBER] …" at bounding box center [1049, 371] width 234 height 652
click at [832, 181] on div "Close Residential Matula Roberts Actions Status Active Matula Roberts · Open pr…" at bounding box center [587, 353] width 1175 height 706
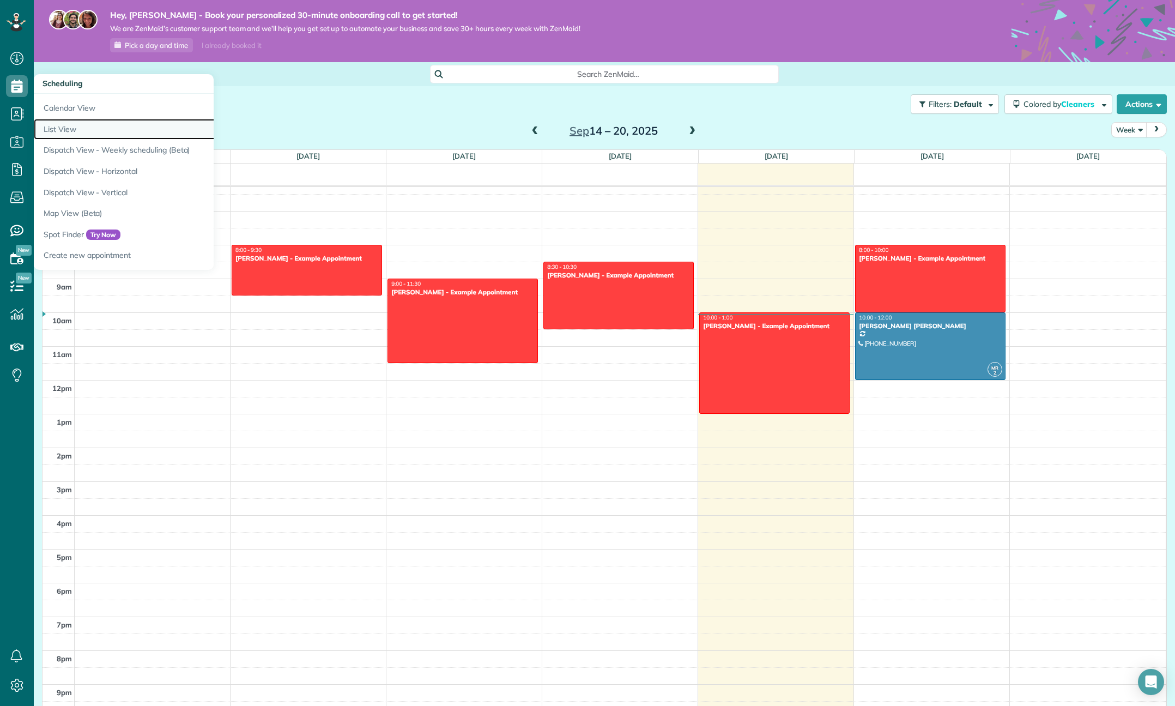
click at [70, 126] on link "List View" at bounding box center [170, 129] width 272 height 21
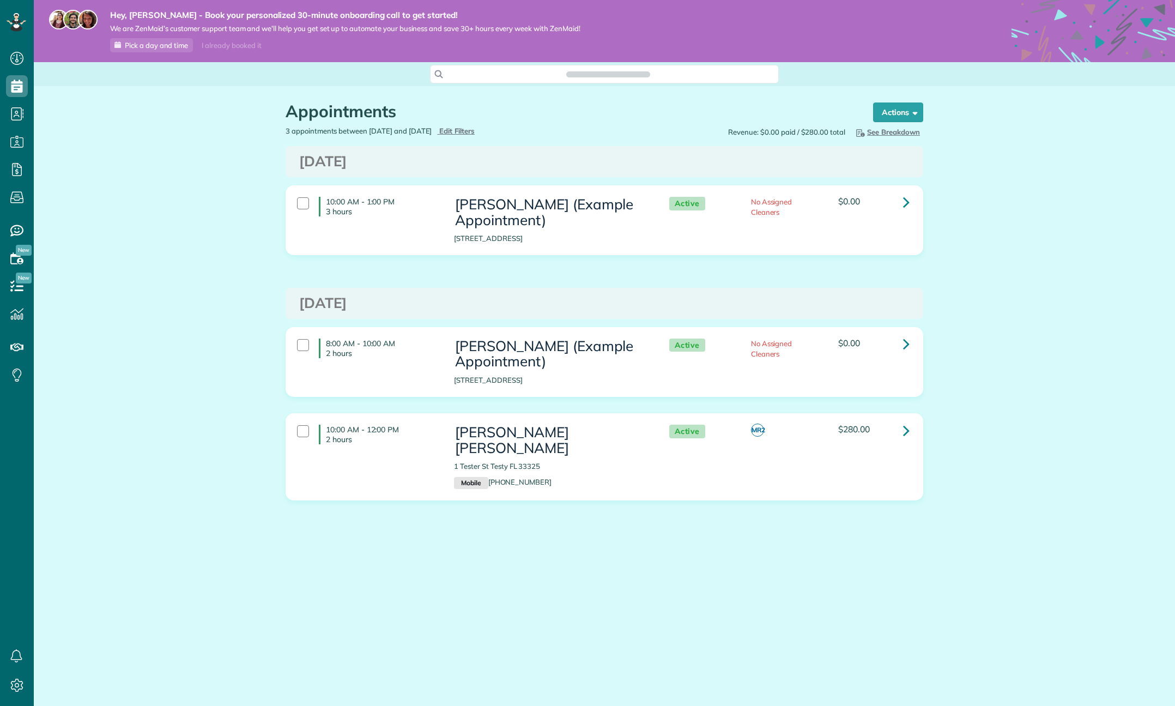
scroll to position [5, 5]
type input "**********"
click at [475, 131] on span "Edit Filters" at bounding box center [456, 130] width 35 height 9
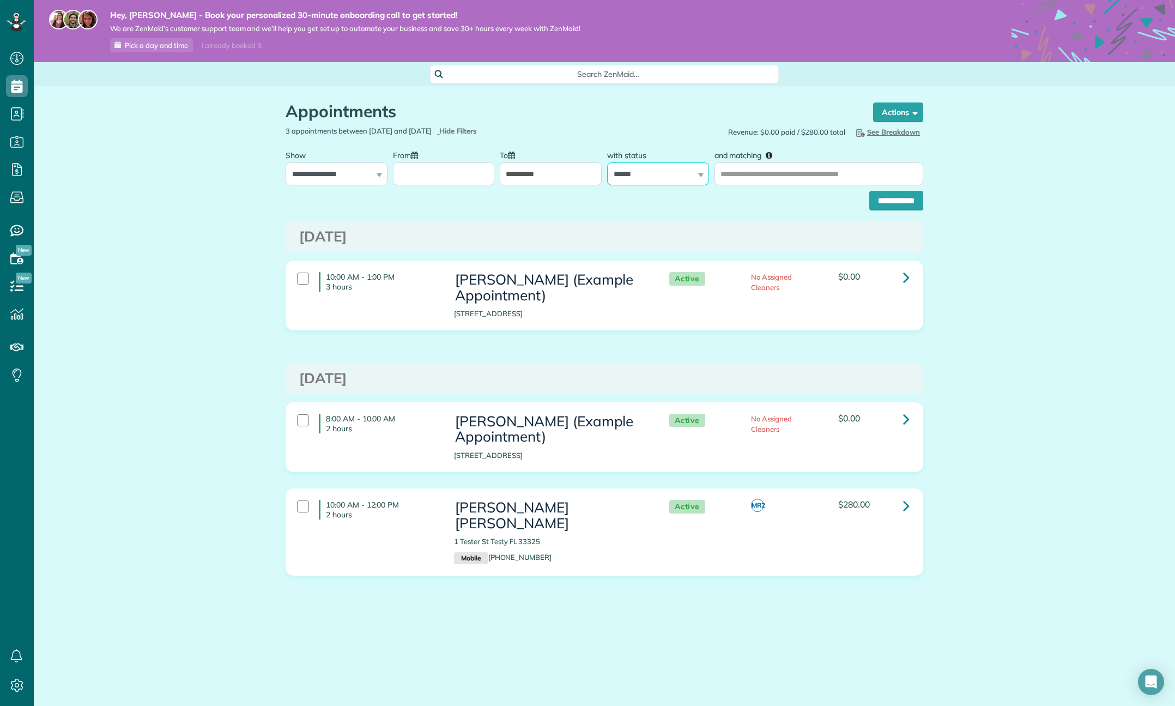
click at [664, 171] on select "**********" at bounding box center [658, 173] width 102 height 23
click at [607, 162] on select "**********" at bounding box center [658, 173] width 102 height 23
click at [664, 176] on select "**********" at bounding box center [658, 173] width 102 height 23
select select "*******"
click at [607, 162] on select "**********" at bounding box center [658, 173] width 102 height 23
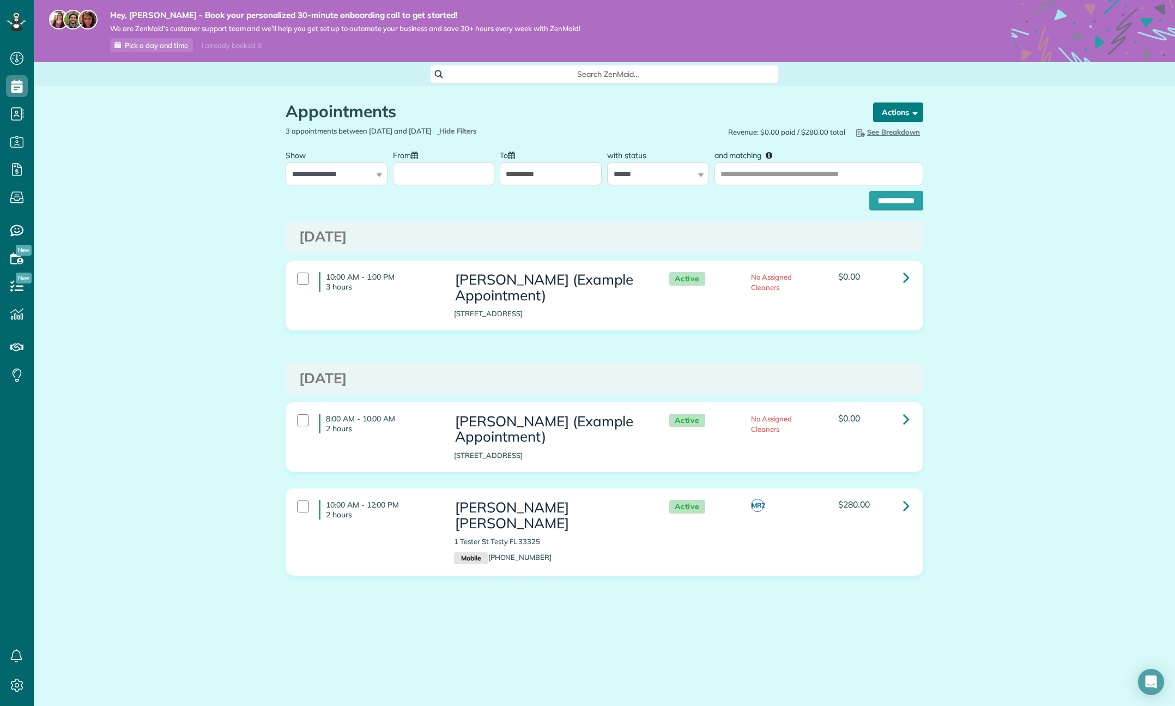
click at [919, 110] on button "Actions" at bounding box center [898, 112] width 50 height 20
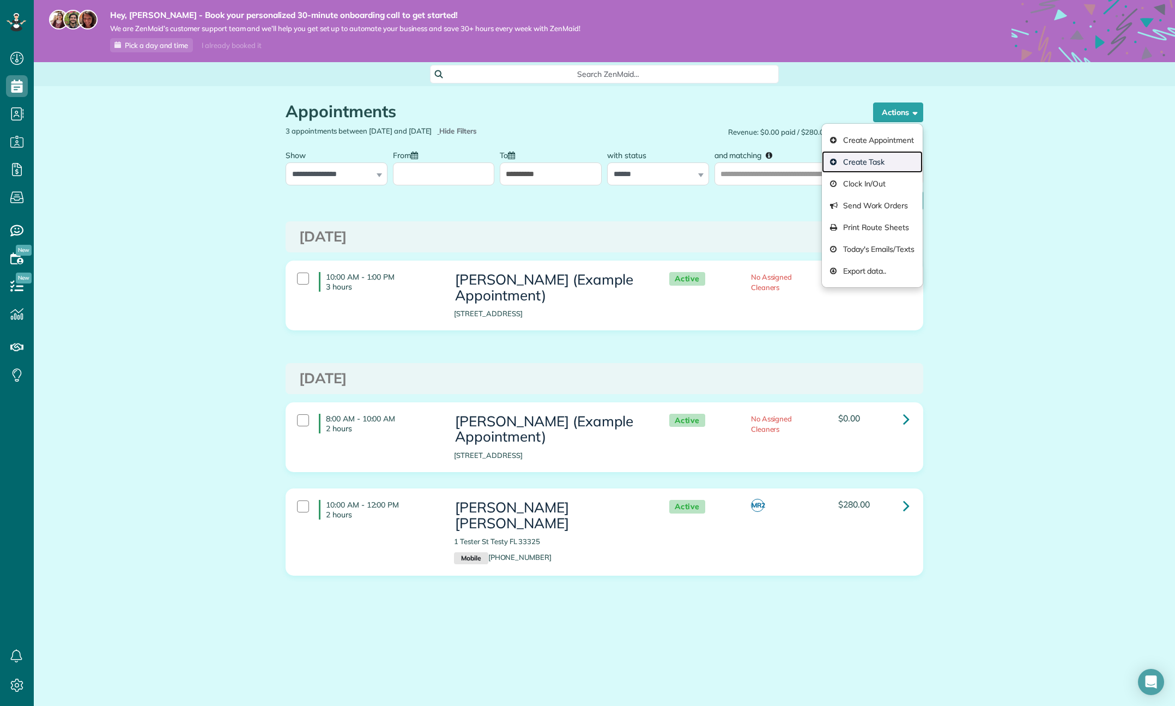
click at [895, 163] on link "Create Task" at bounding box center [872, 162] width 101 height 22
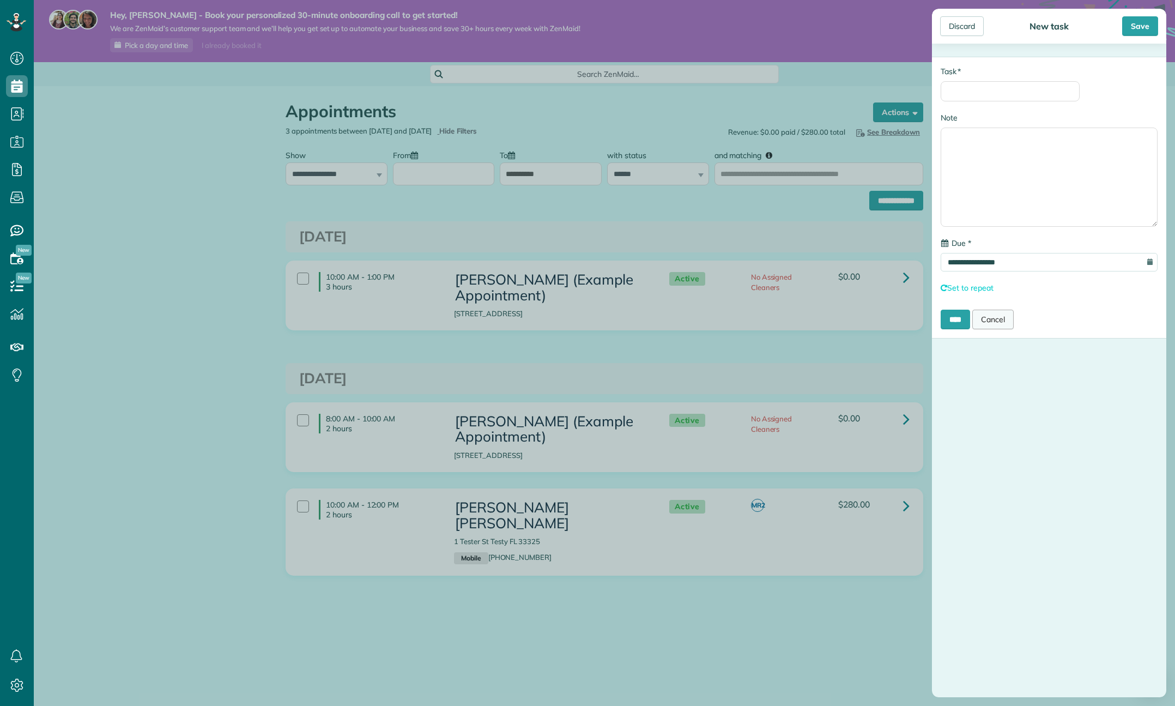
click at [1010, 320] on link "Cancel" at bounding box center [992, 320] width 41 height 20
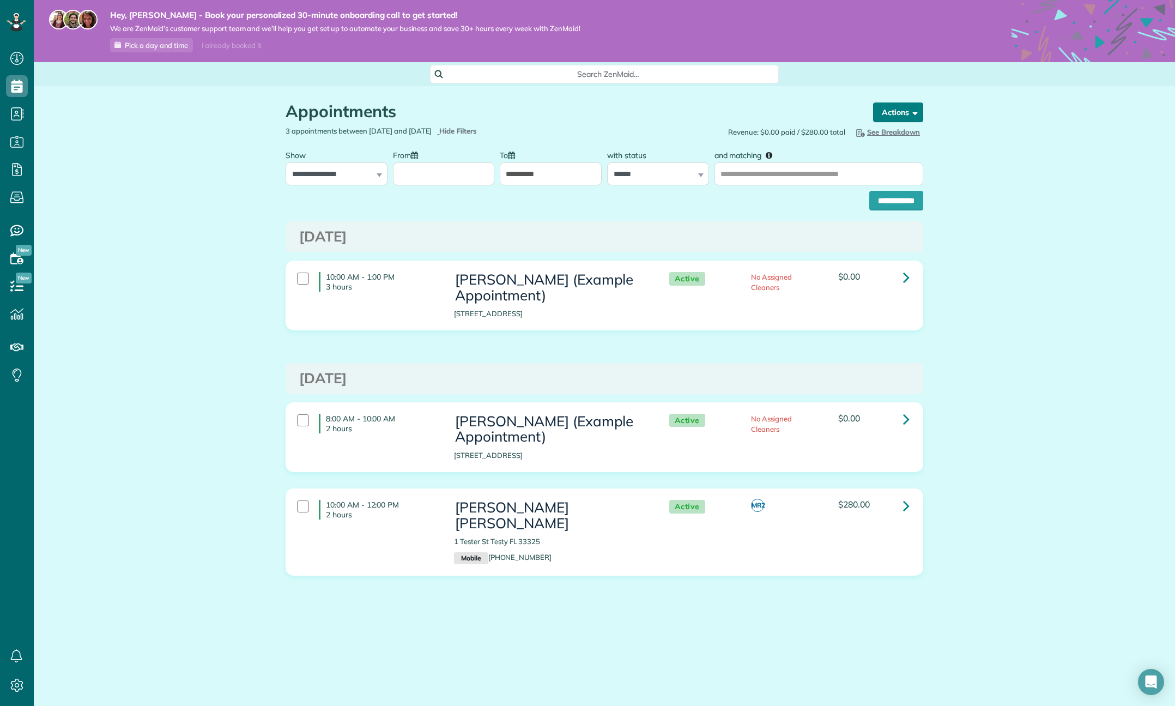
click at [911, 115] on span "button" at bounding box center [913, 112] width 8 height 8
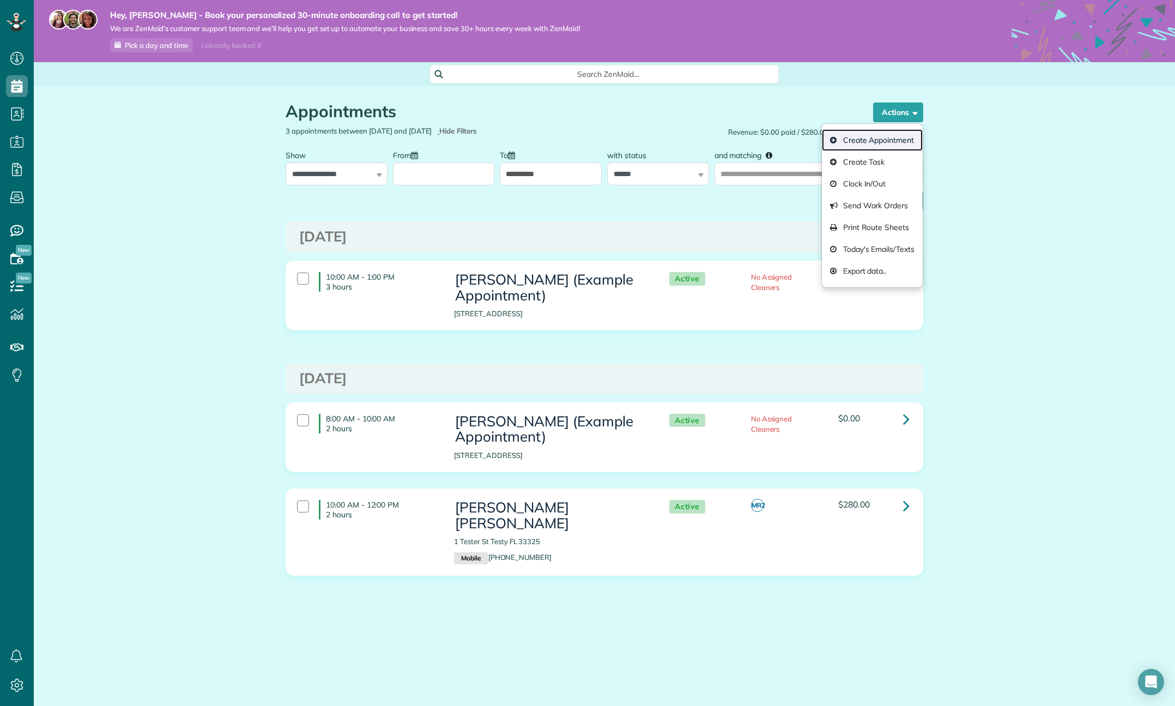
click at [890, 143] on link "Create Appointment" at bounding box center [872, 140] width 101 height 22
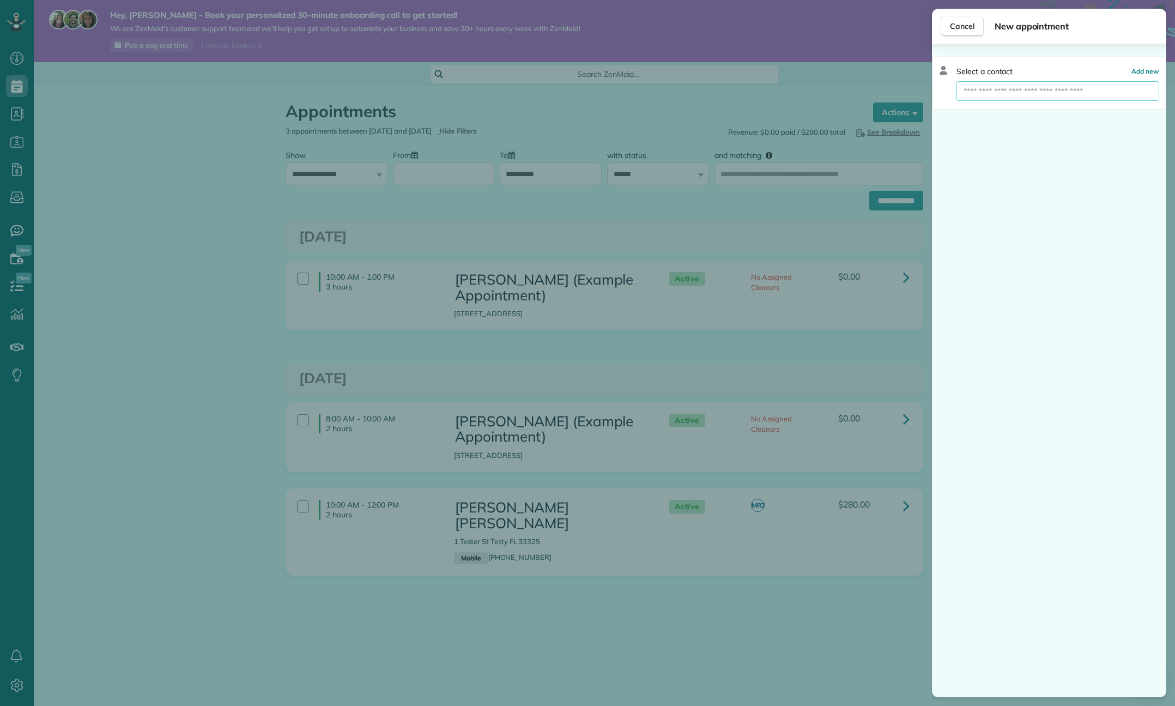
click at [1093, 93] on input "text" at bounding box center [1057, 91] width 203 height 20
click at [1145, 73] on span "Add new" at bounding box center [1145, 71] width 28 height 8
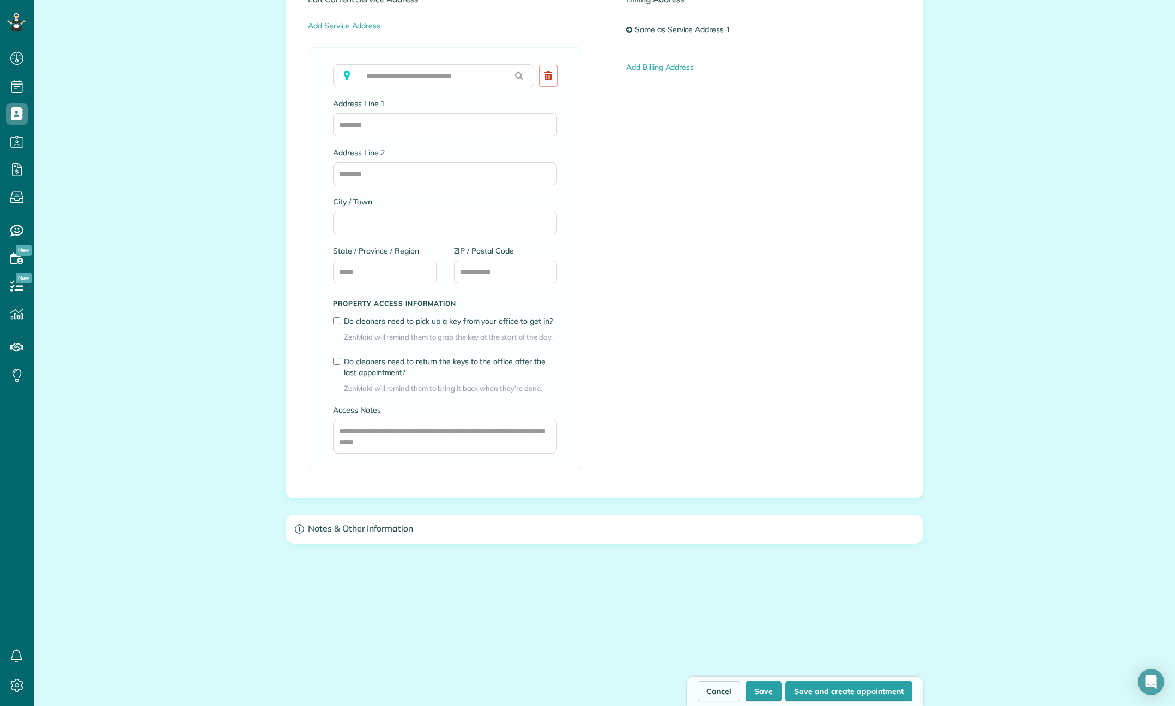
scroll to position [628, 0]
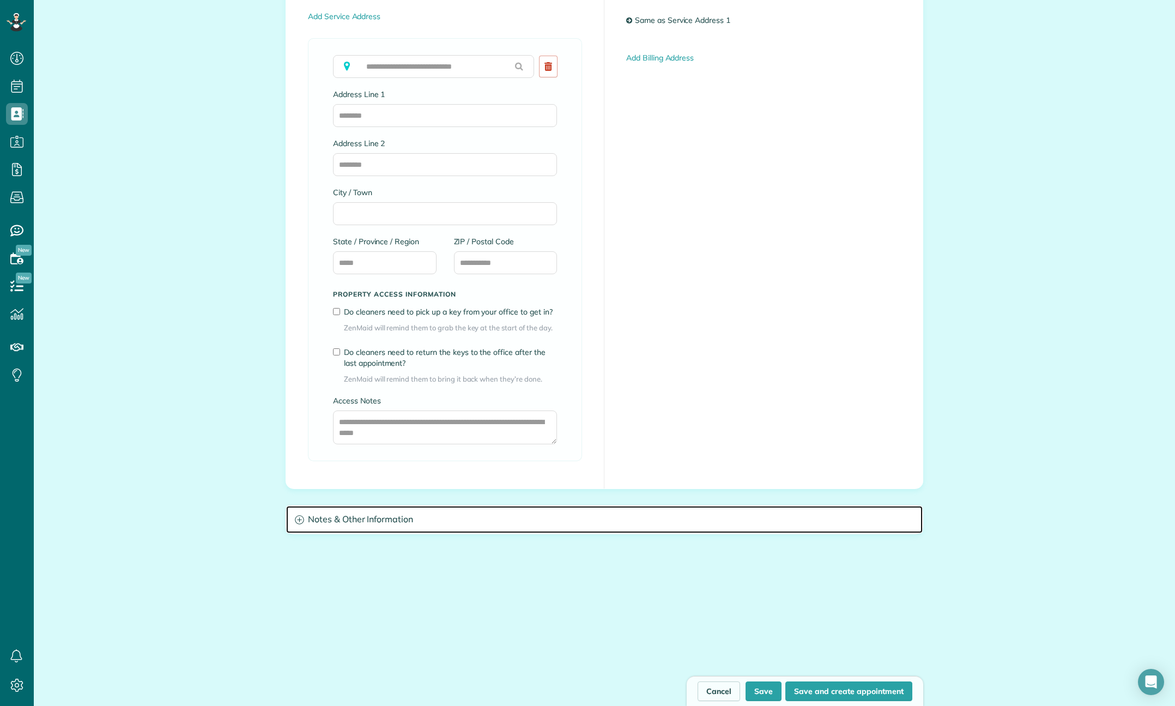
click at [354, 523] on h3 "Notes & Other Information" at bounding box center [604, 520] width 637 height 28
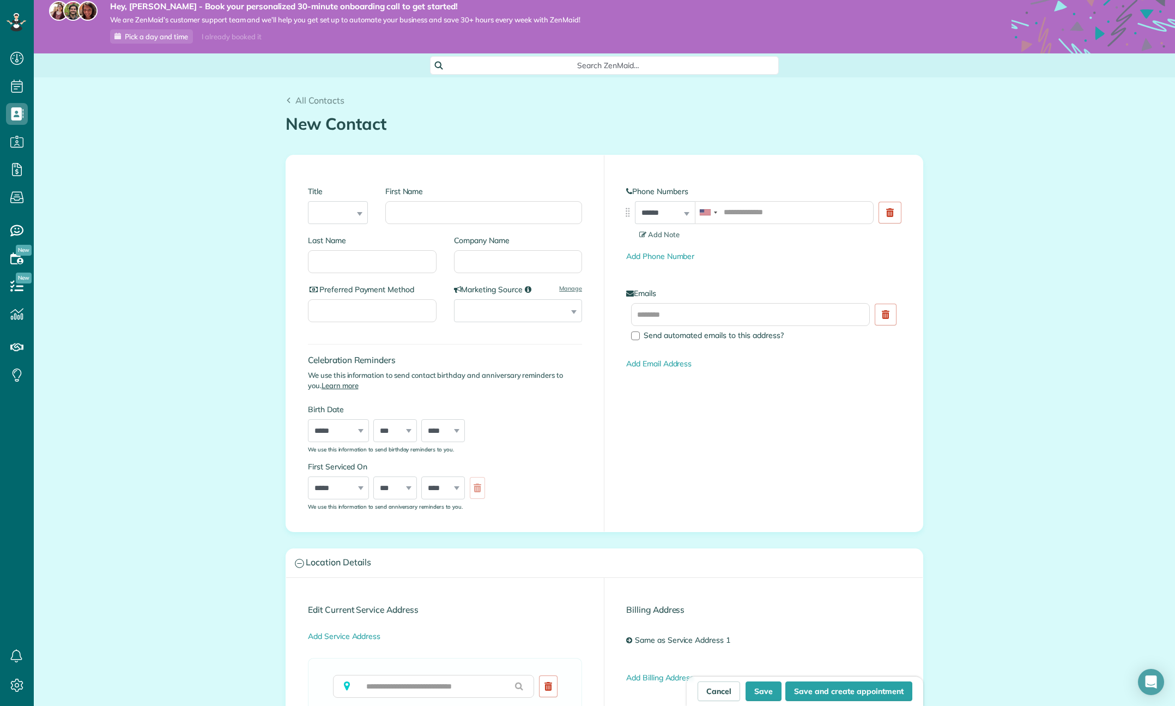
scroll to position [0, 0]
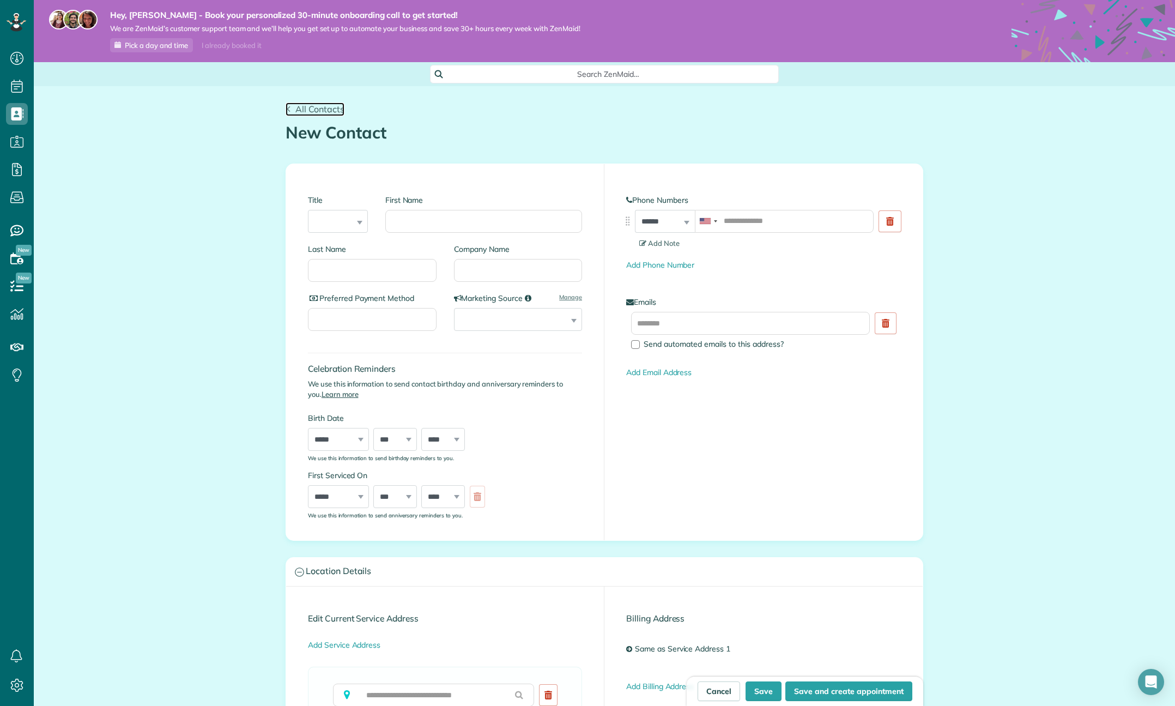
click at [301, 110] on span "All Contacts" at bounding box center [319, 109] width 49 height 11
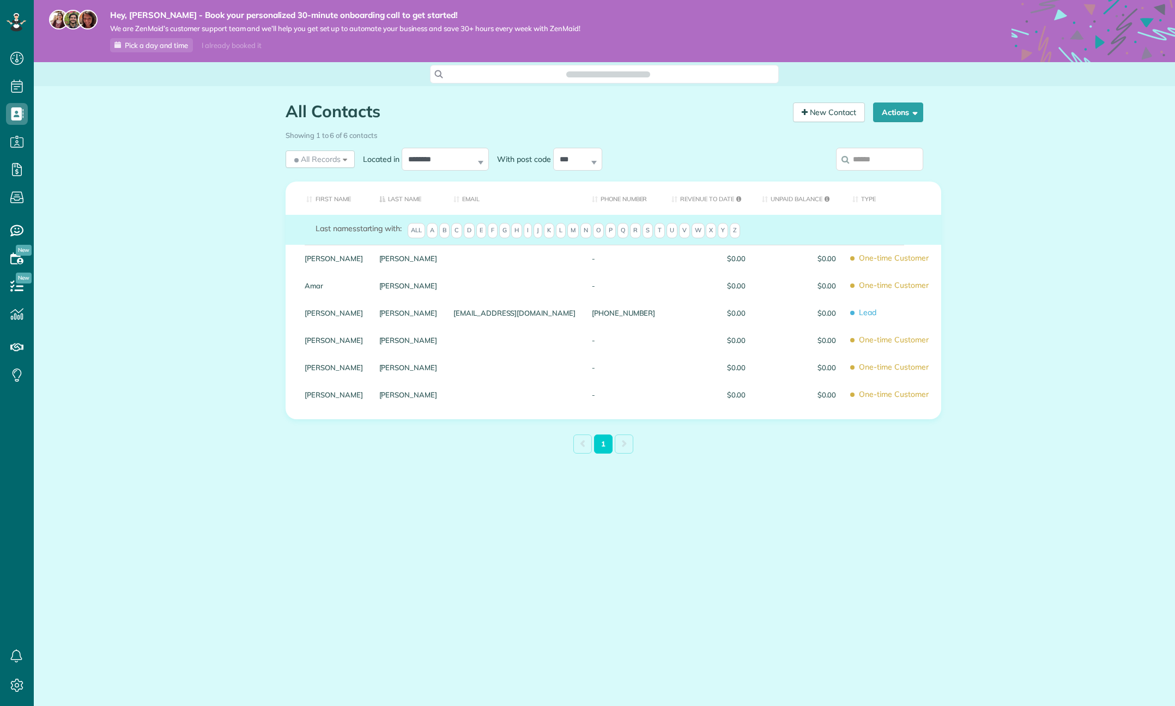
scroll to position [5, 5]
click at [17, 686] on icon at bounding box center [17, 685] width 22 height 22
